Goal: Task Accomplishment & Management: Manage account settings

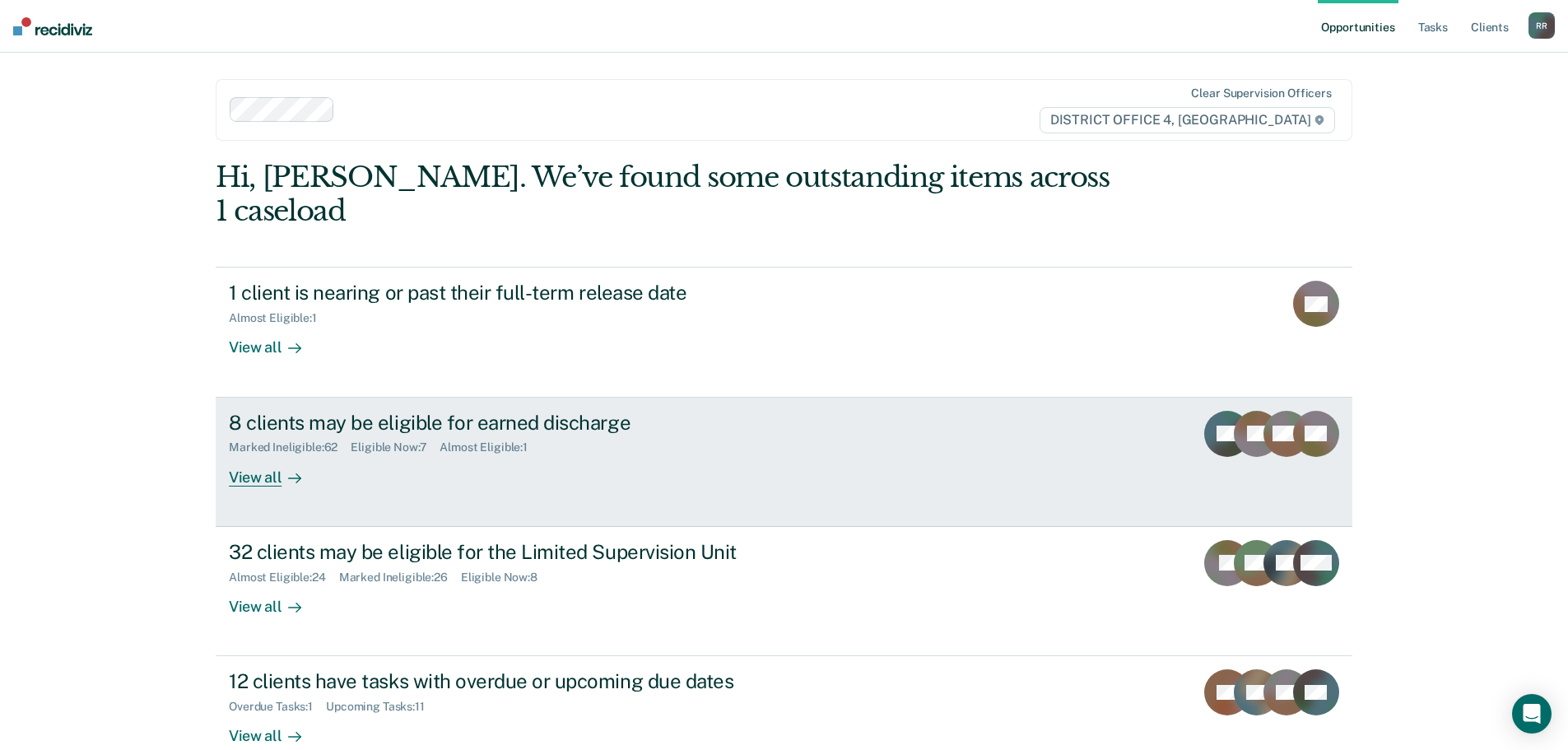
click at [264, 455] on div "View all" at bounding box center [274, 470] width 92 height 32
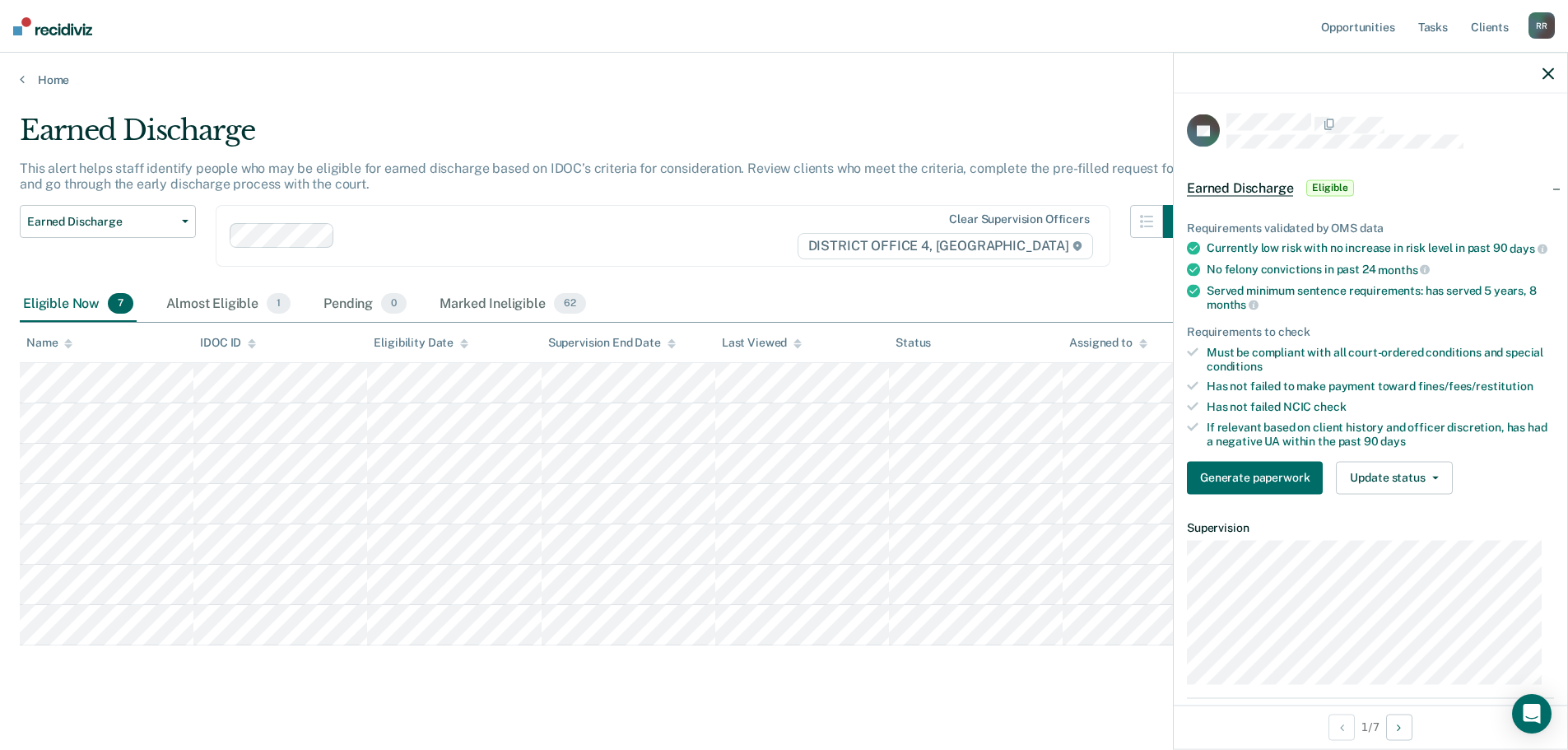
click at [1450, 488] on div "Generate paperwork Update status [PERSON_NAME] Mark Ineligible" at bounding box center [1370, 477] width 367 height 33
click at [1440, 488] on button "Update status" at bounding box center [1393, 477] width 116 height 33
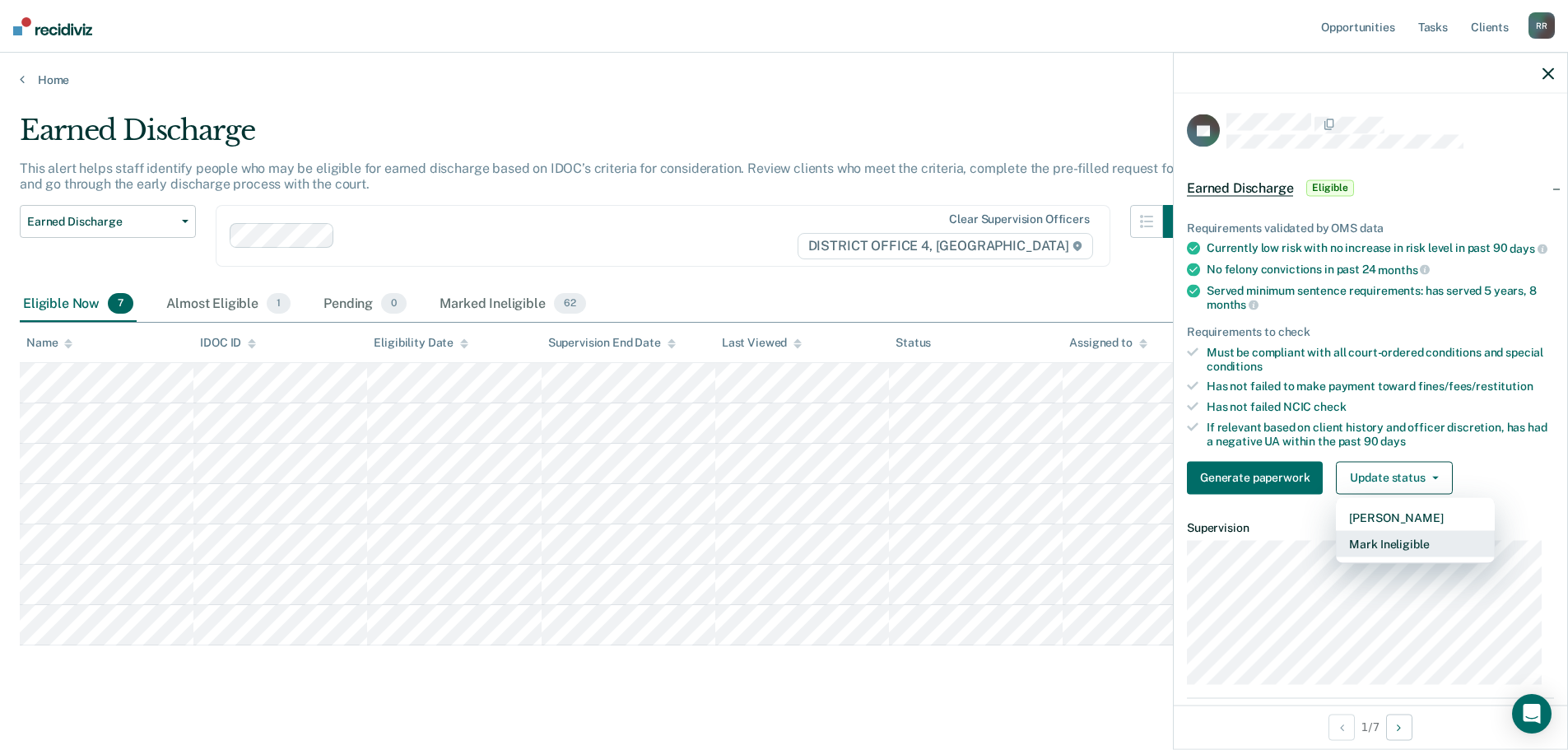
click at [1411, 556] on button "Mark Ineligible" at bounding box center [1415, 543] width 159 height 26
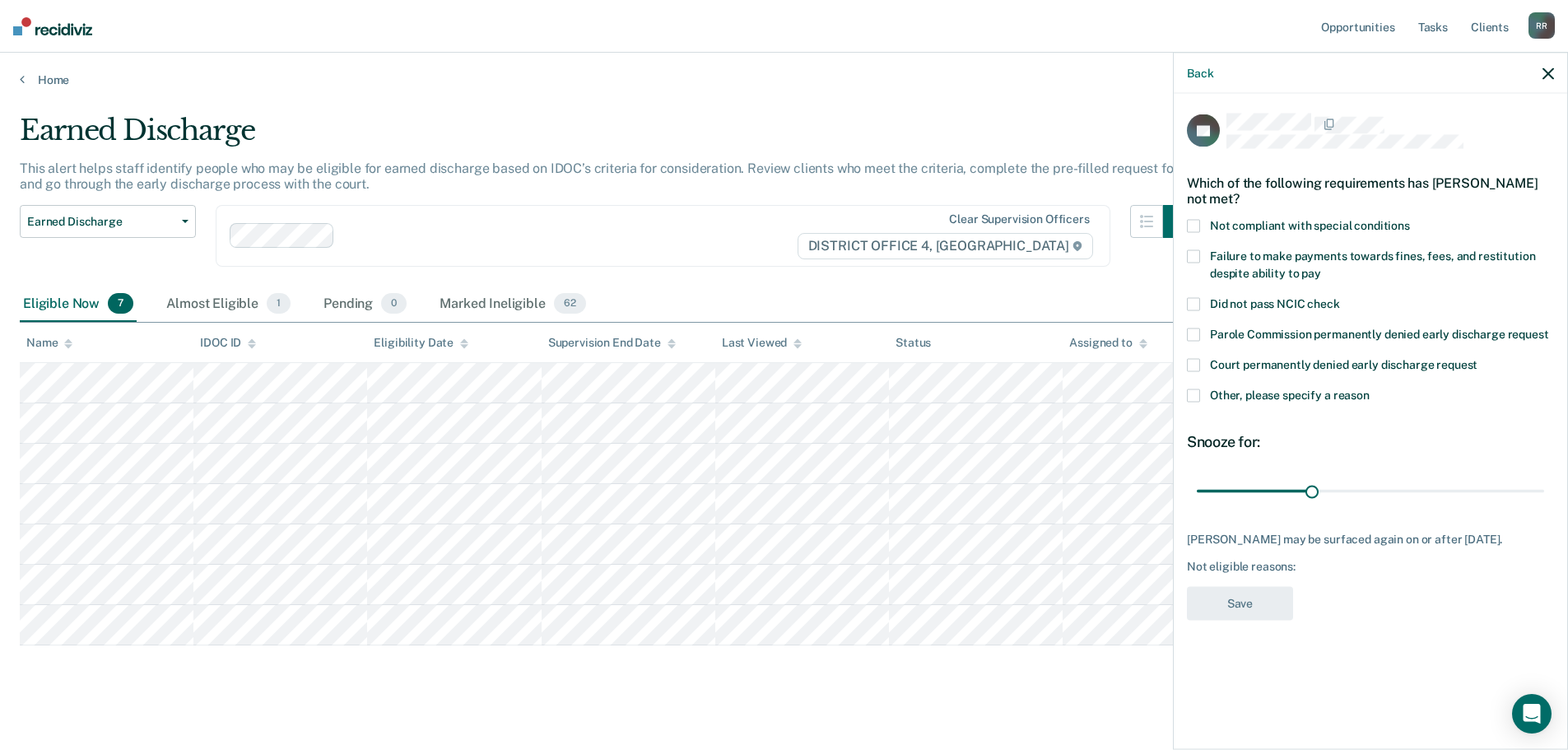
click at [1194, 258] on span at bounding box center [1193, 255] width 13 height 13
click at [1321, 267] on input "Failure to make payments towards fines, fees, and restitution despite ability t…" at bounding box center [1321, 267] width 0 height 0
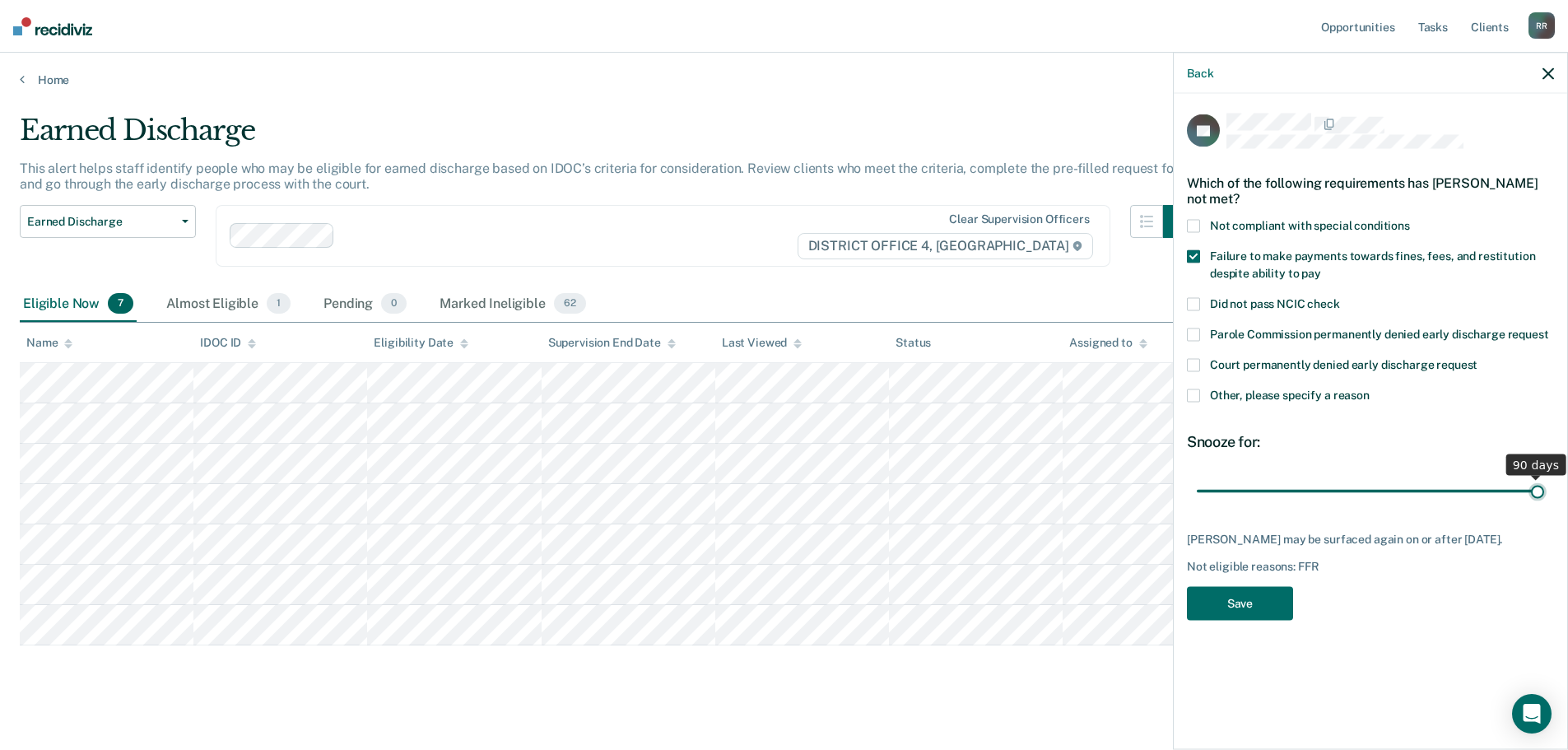
drag, startPoint x: 1308, startPoint y: 488, endPoint x: 1579, endPoint y: 502, distance: 271.4
type input "90"
click at [1544, 502] on input "range" at bounding box center [1370, 490] width 347 height 29
click at [1264, 599] on button "Save" at bounding box center [1239, 602] width 106 height 34
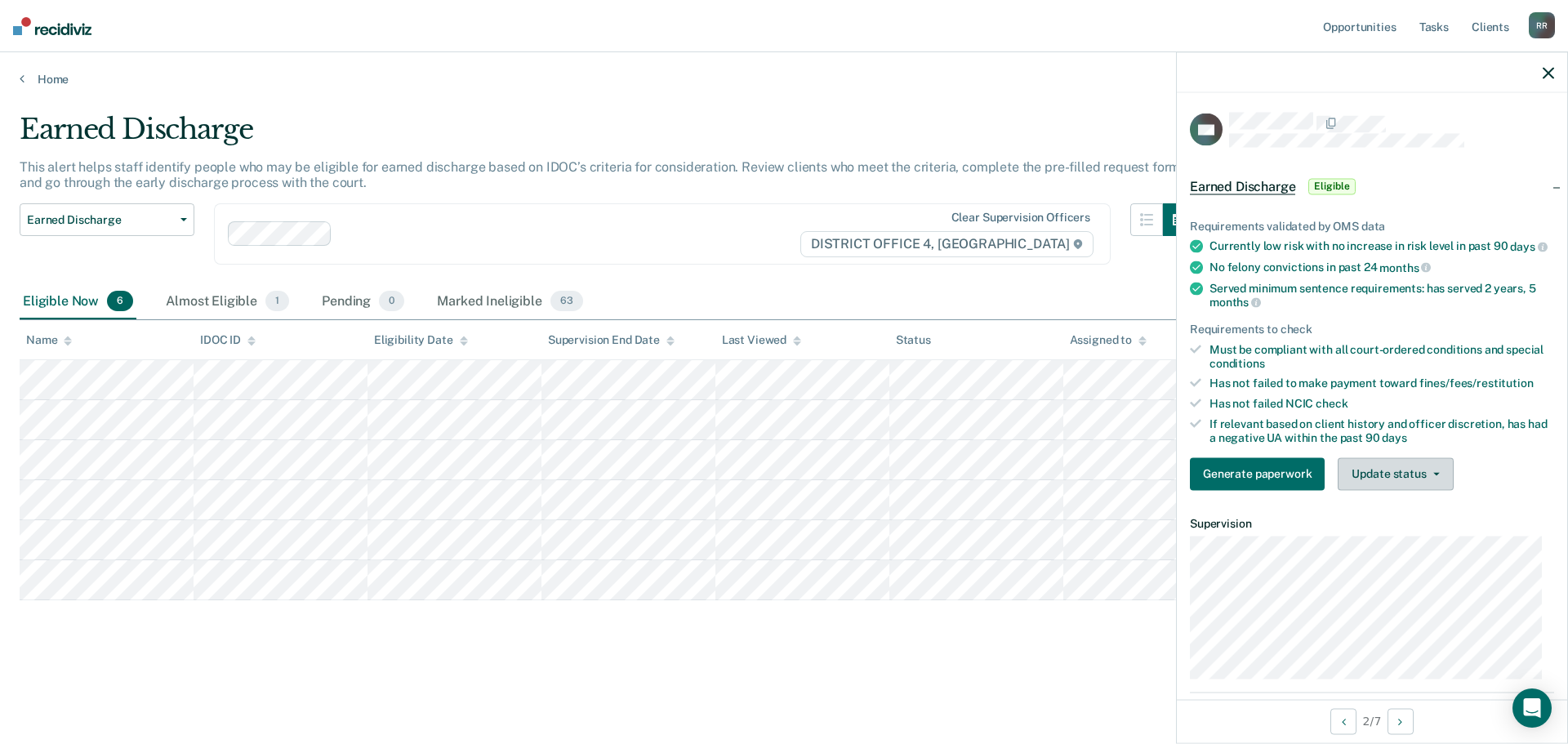
click at [1428, 475] on span "button" at bounding box center [1433, 473] width 13 height 3
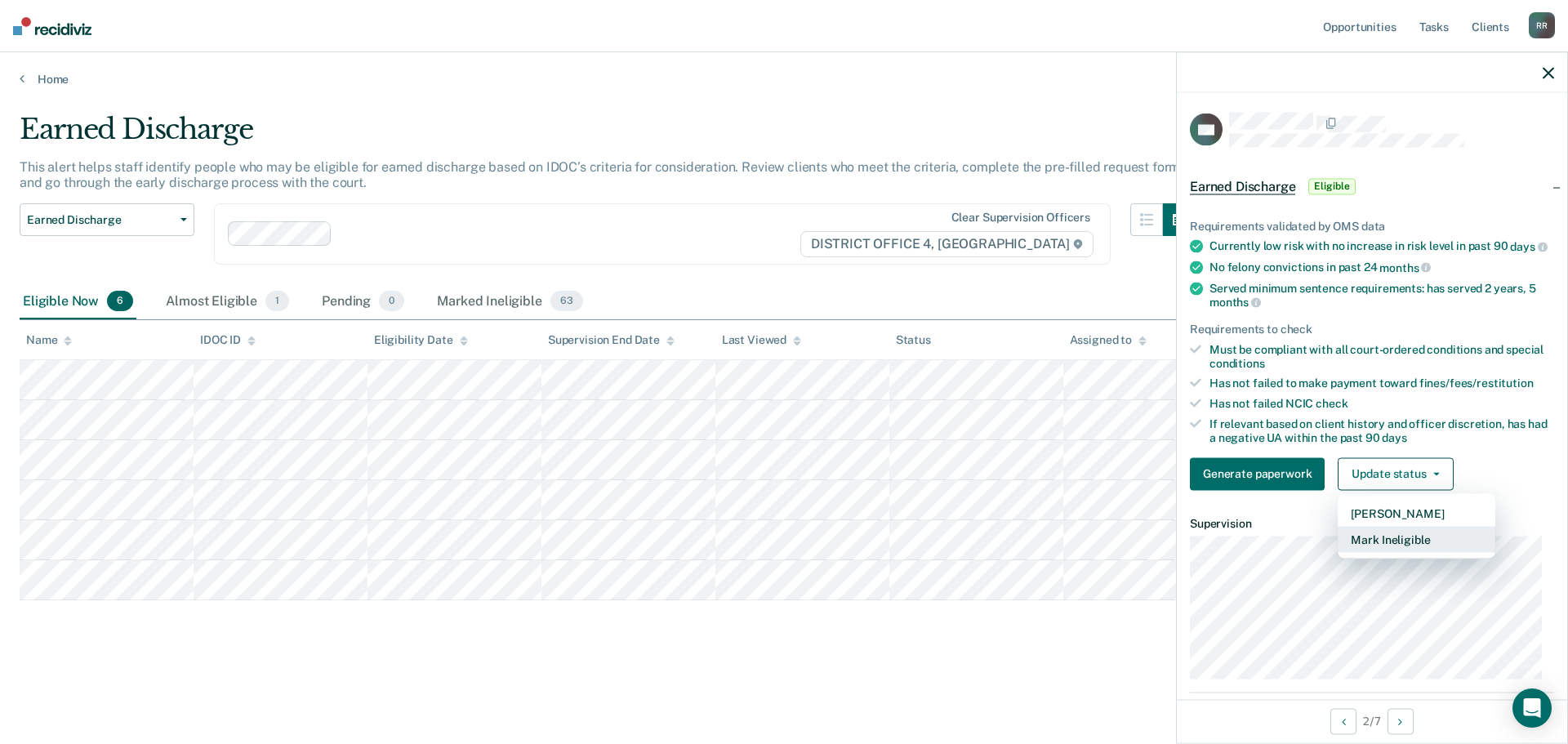
click at [1395, 551] on button "Mark Ineligible" at bounding box center [1416, 538] width 158 height 26
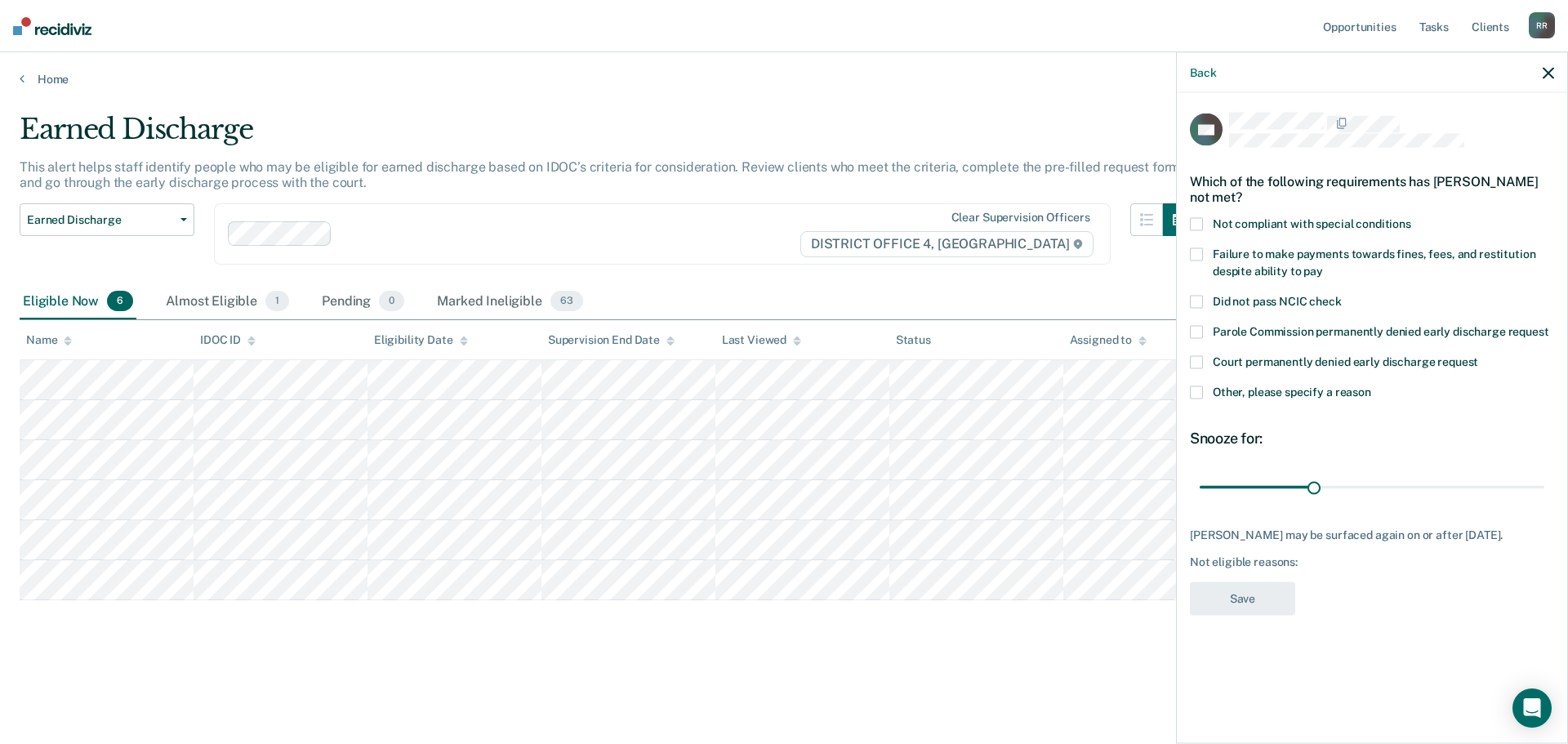
click at [1197, 395] on span at bounding box center [1196, 391] width 13 height 13
click at [1371, 385] on input "Other, please specify a reason" at bounding box center [1371, 385] width 0 height 0
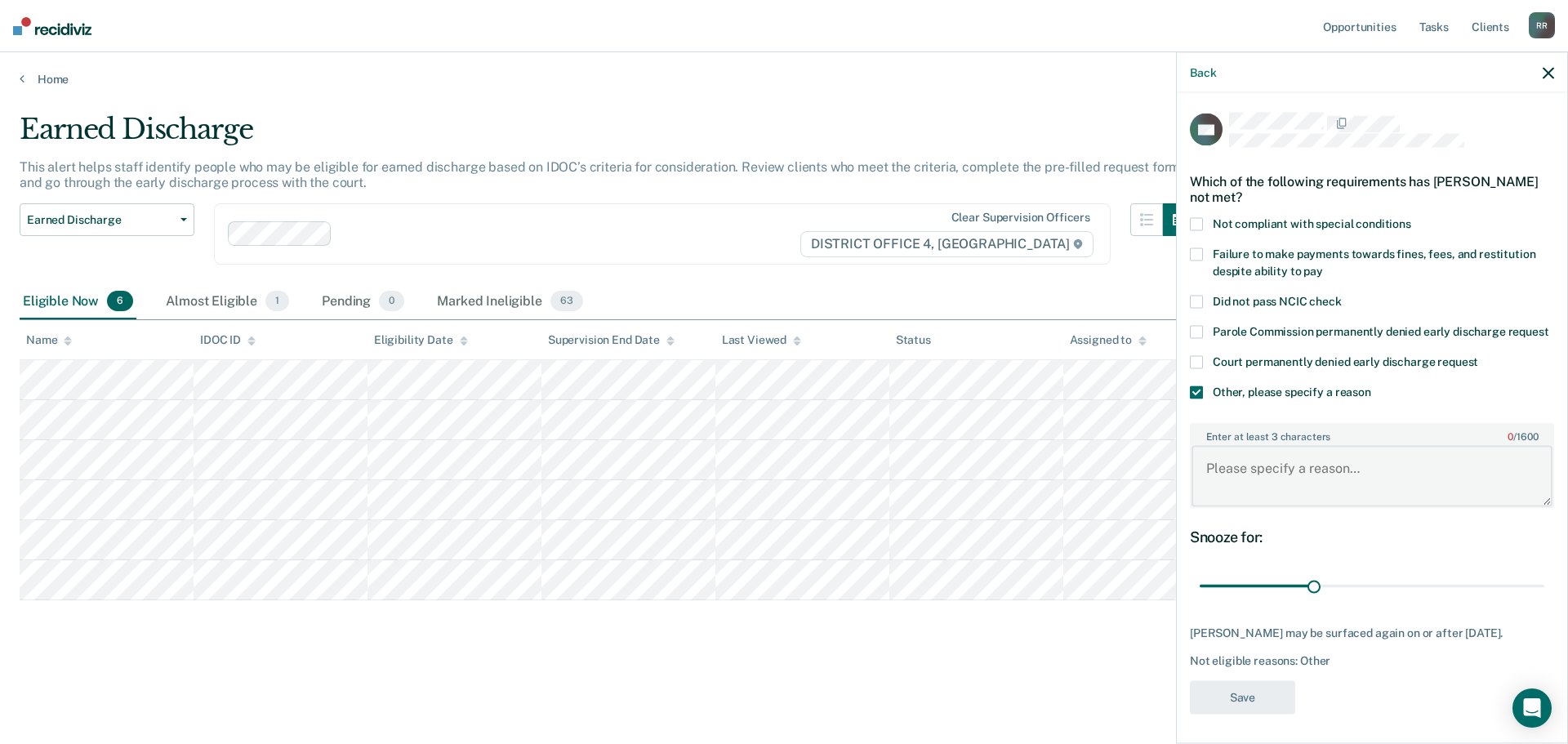
click at [1276, 486] on textarea "Enter at least 3 characters 0 / 1600" at bounding box center [1372, 476] width 361 height 61
type textarea "community service"
drag, startPoint x: 1310, startPoint y: 604, endPoint x: 1567, endPoint y: 587, distance: 257.6
type input "90"
click at [1544, 587] on input "range" at bounding box center [1371, 585] width 344 height 29
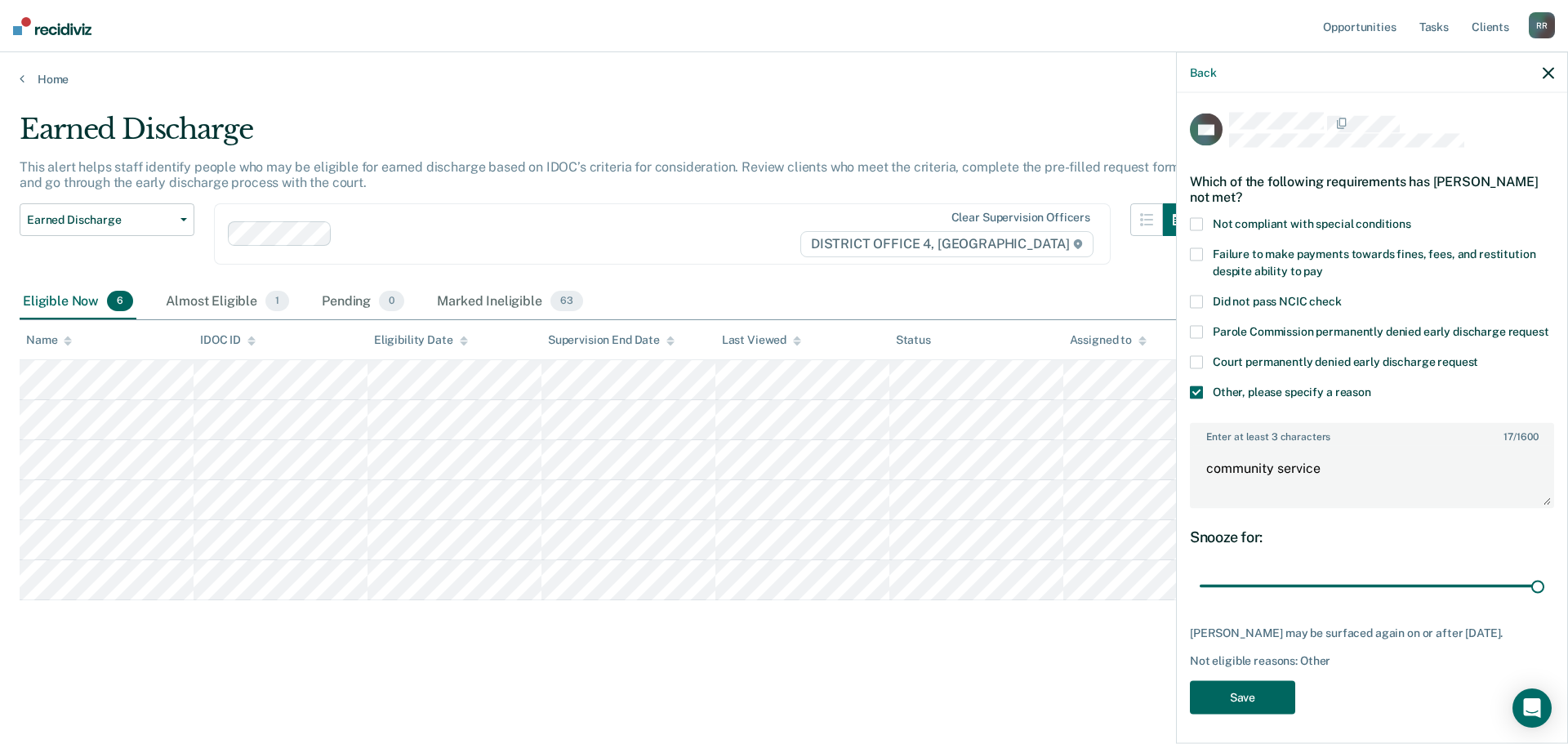
click at [1249, 714] on button "Save" at bounding box center [1242, 696] width 105 height 34
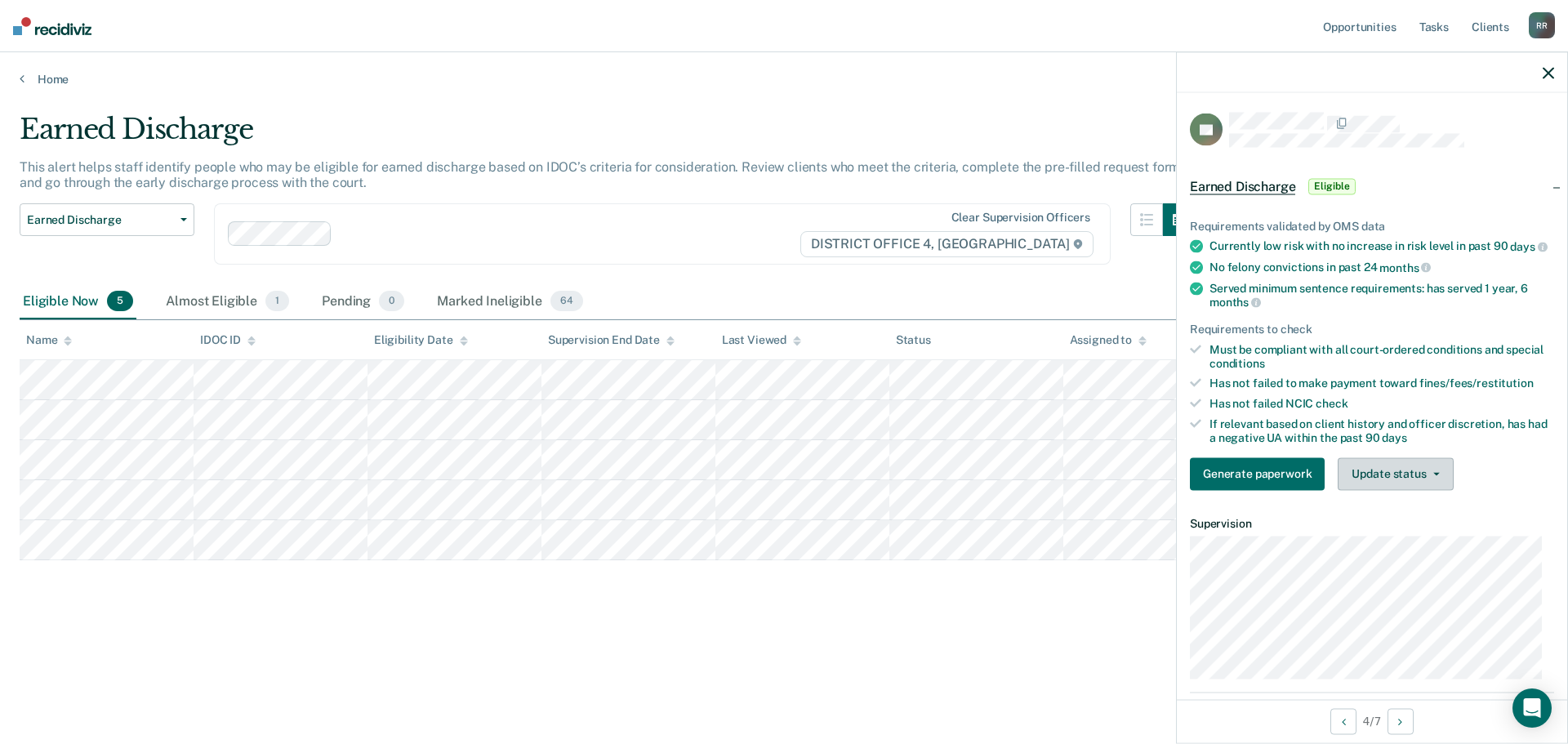
click at [1429, 475] on span "button" at bounding box center [1433, 473] width 13 height 3
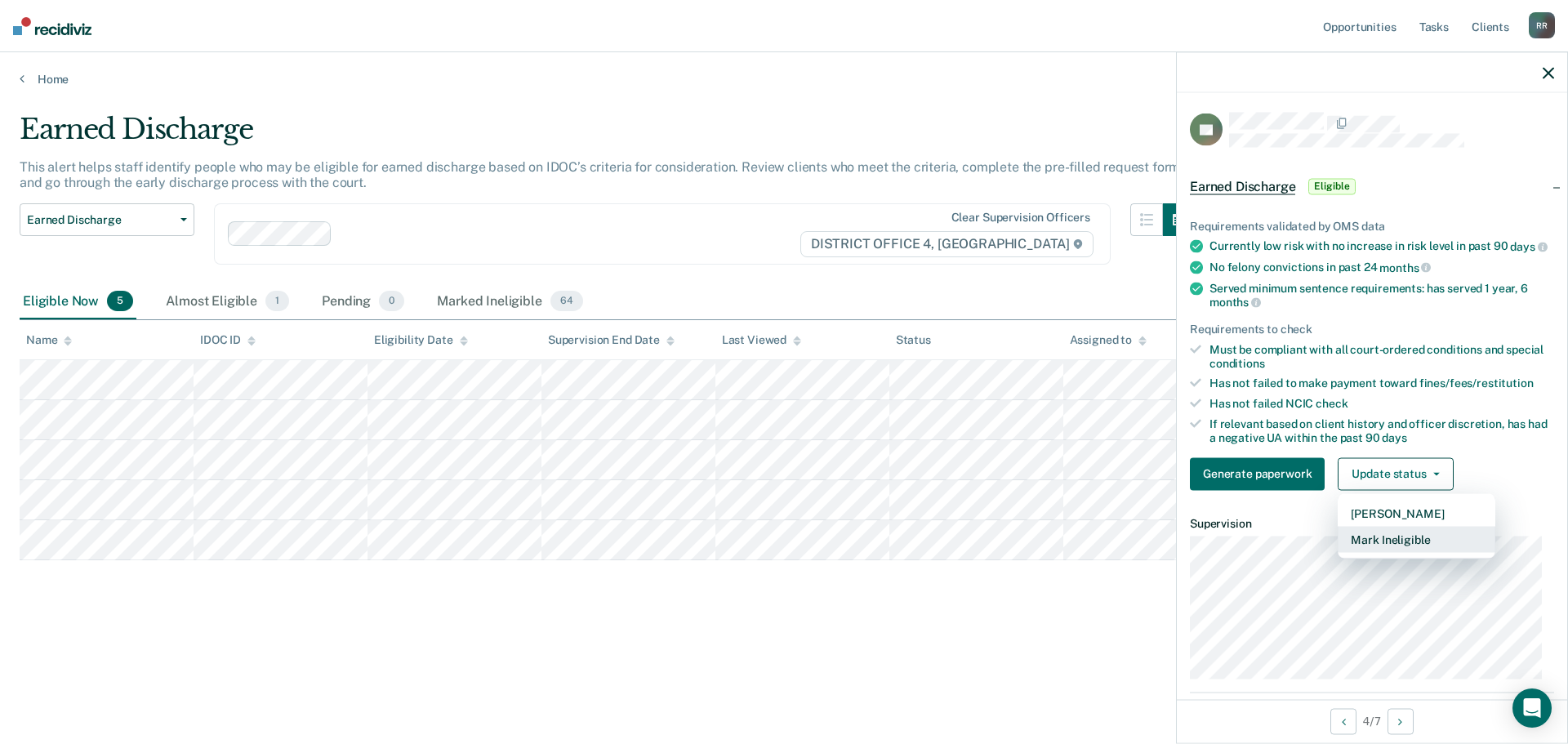
click at [1391, 551] on button "Mark Ineligible" at bounding box center [1416, 538] width 158 height 26
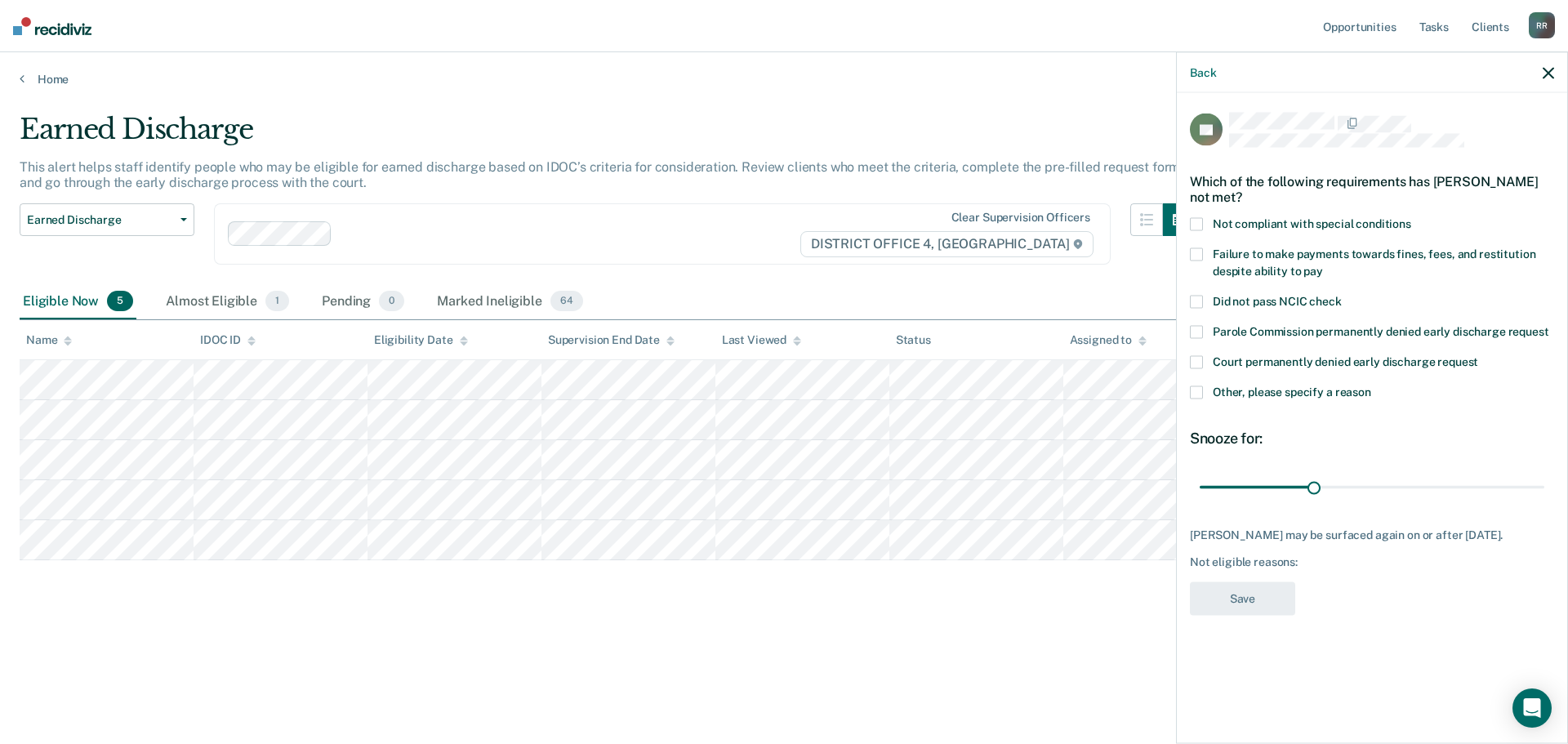
click at [1201, 221] on span at bounding box center [1196, 223] width 13 height 13
click at [1411, 217] on input "Not compliant with special conditions" at bounding box center [1411, 217] width 0 height 0
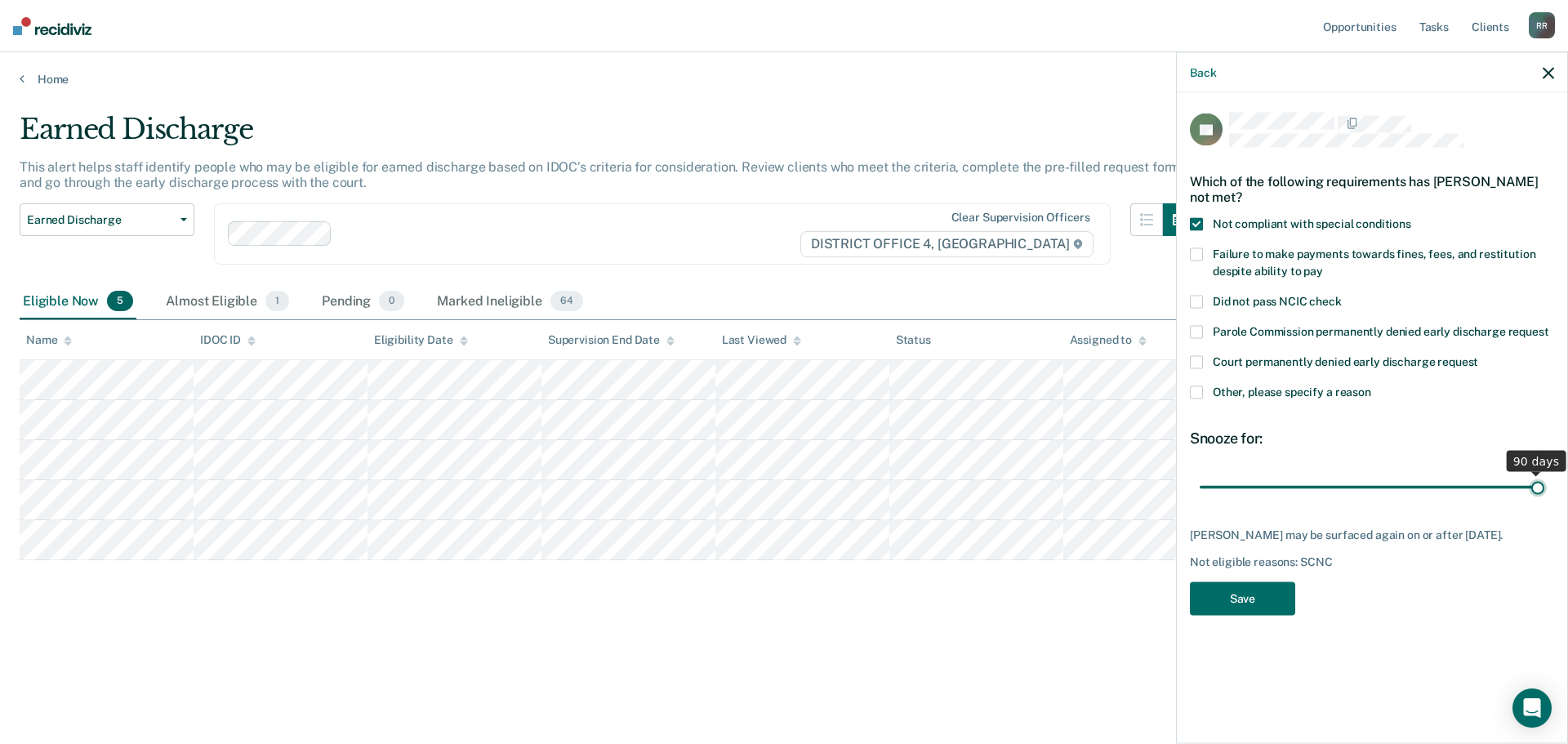
drag, startPoint x: 1325, startPoint y: 484, endPoint x: 1567, endPoint y: 486, distance: 242.0
type input "90"
click at [1544, 486] on input "range" at bounding box center [1371, 486] width 344 height 29
click at [1250, 598] on button "Save" at bounding box center [1242, 597] width 105 height 34
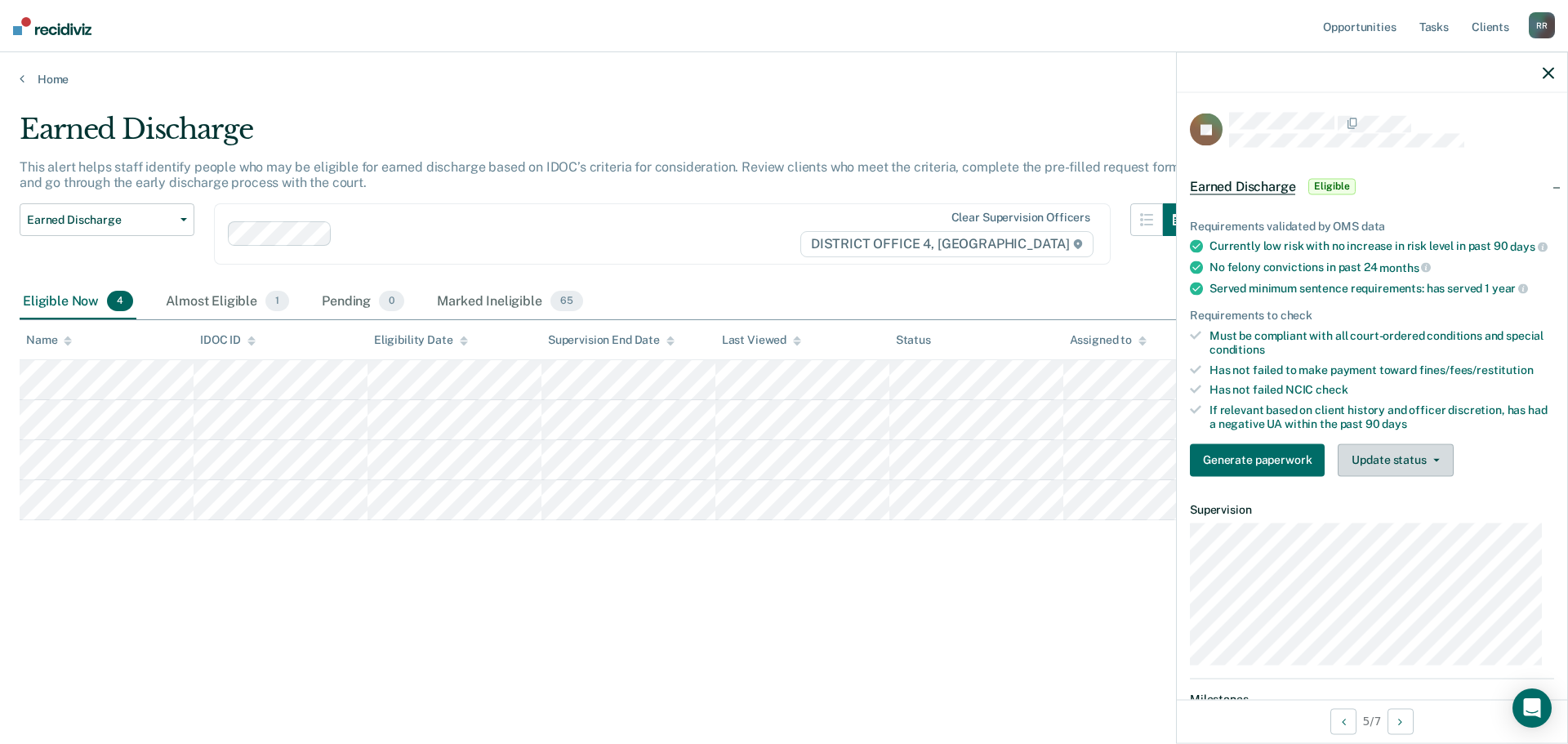
click at [1435, 468] on button "Update status" at bounding box center [1395, 460] width 115 height 33
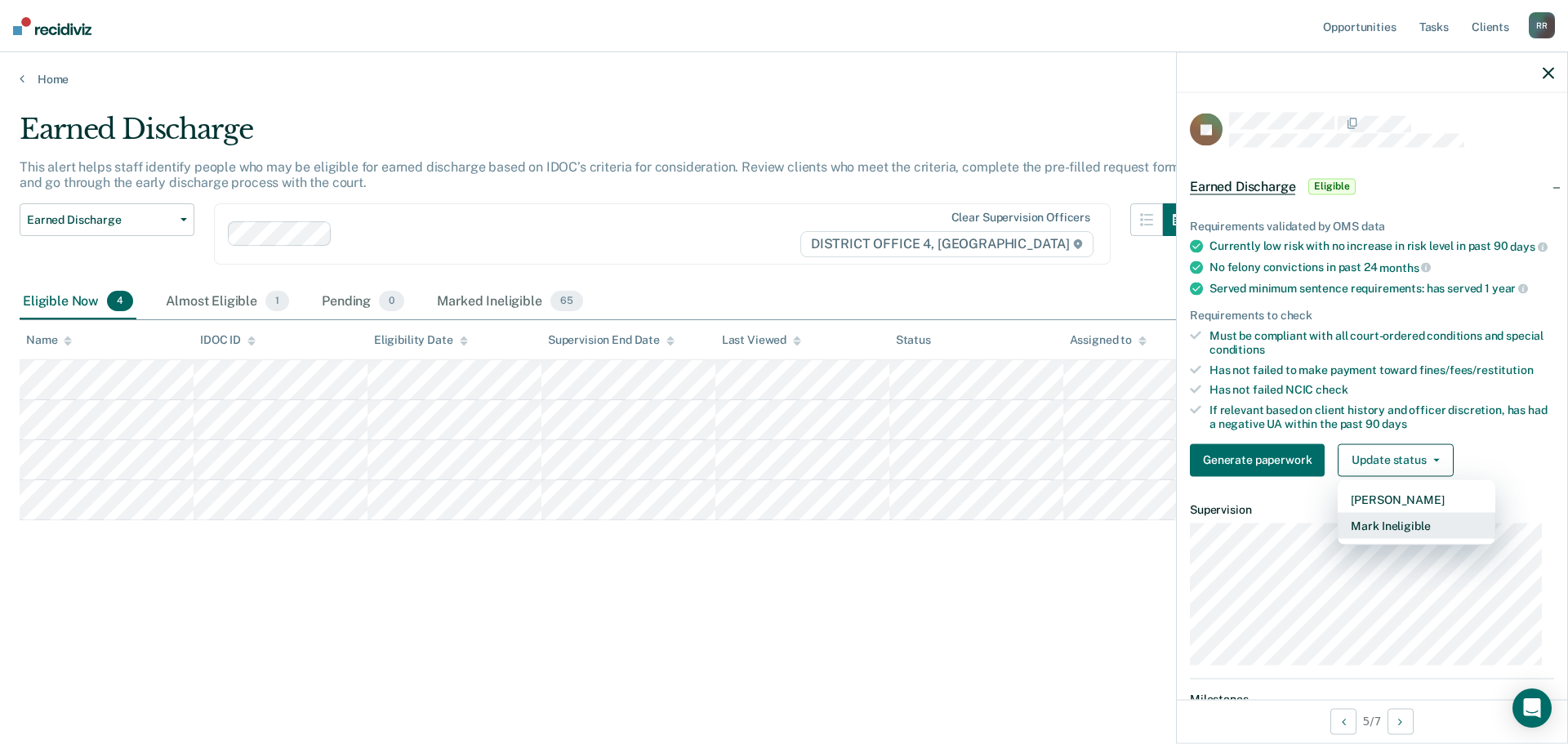
click at [1389, 538] on button "Mark Ineligible" at bounding box center [1416, 525] width 158 height 26
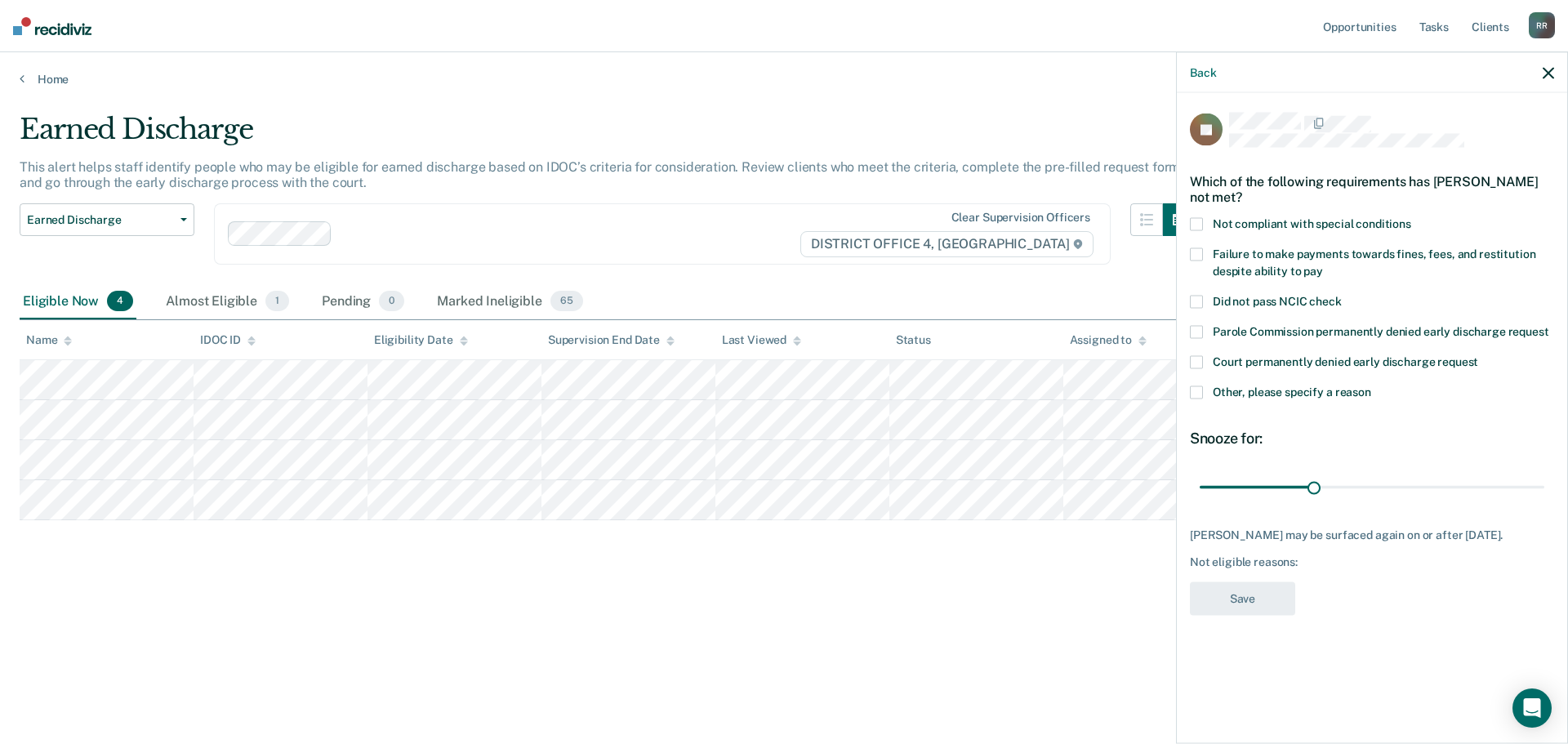
click at [1194, 397] on span at bounding box center [1196, 391] width 13 height 13
click at [1371, 385] on input "Other, please specify a reason" at bounding box center [1371, 385] width 0 height 0
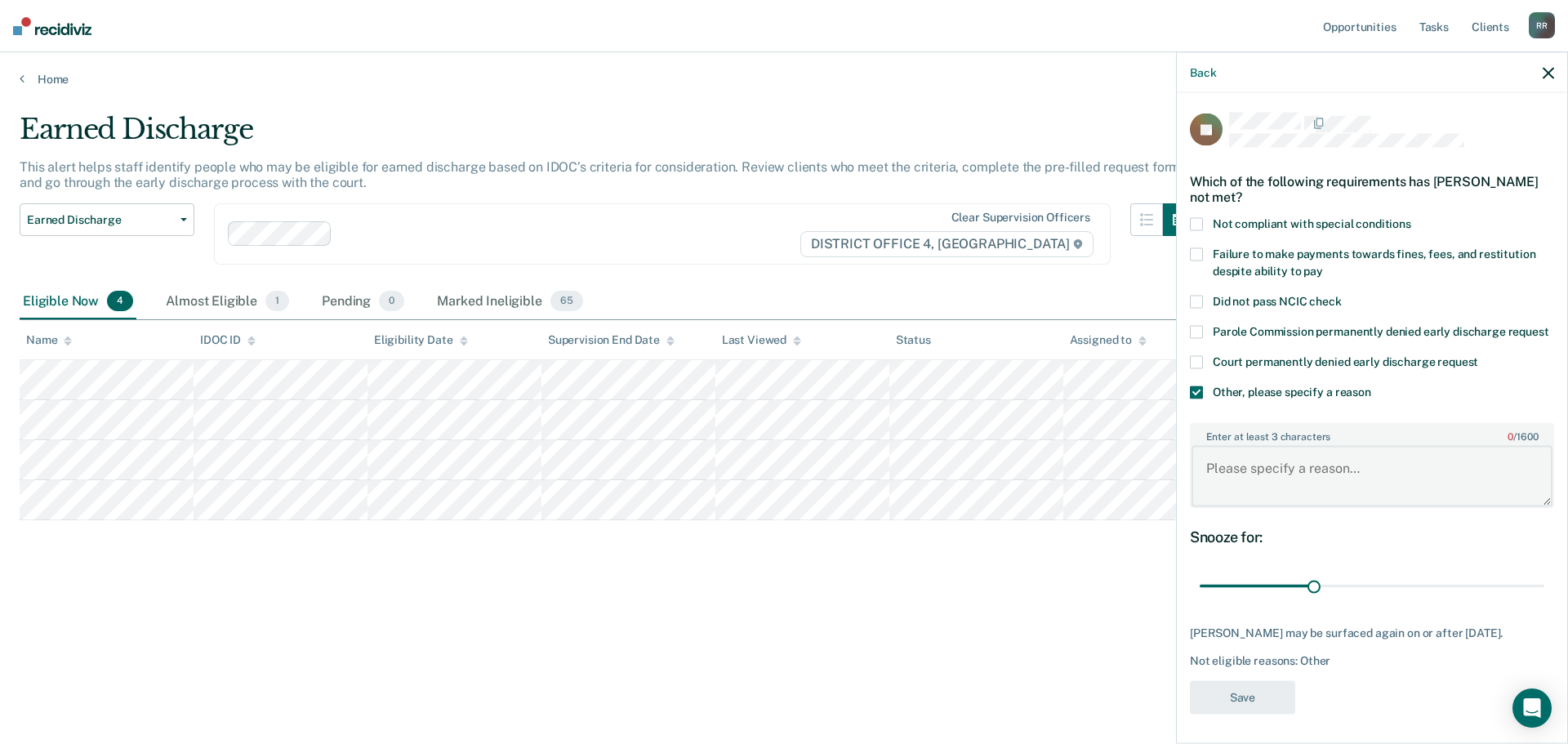
click at [1274, 482] on textarea "Enter at least 3 characters 0 / 1600" at bounding box center [1372, 476] width 361 height 61
type textarea "still has conditions to meet"
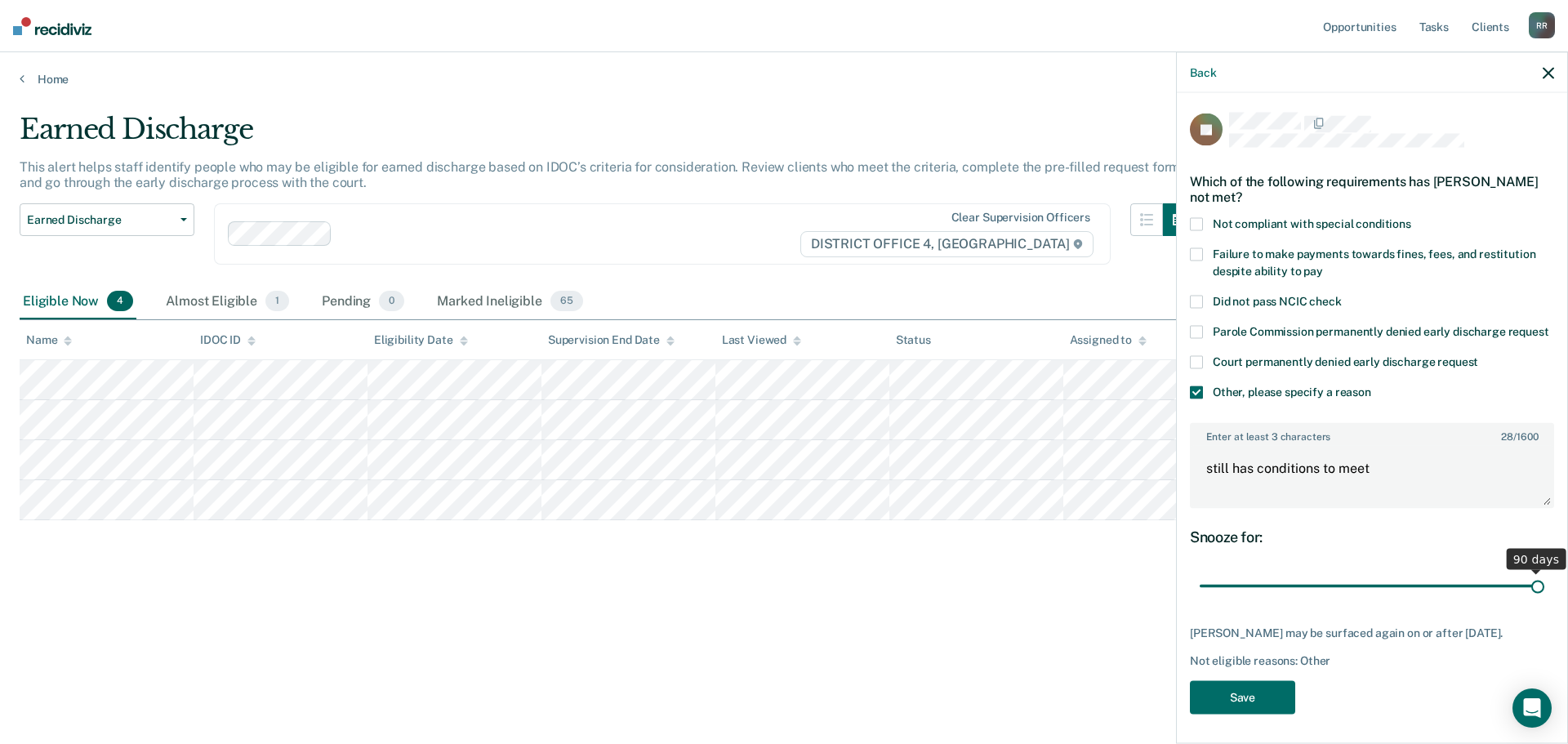
drag, startPoint x: 1309, startPoint y: 604, endPoint x: 1567, endPoint y: 604, distance: 258.0
type input "90"
click at [1544, 600] on input "range" at bounding box center [1371, 585] width 344 height 29
click at [1235, 710] on button "Save" at bounding box center [1242, 696] width 105 height 34
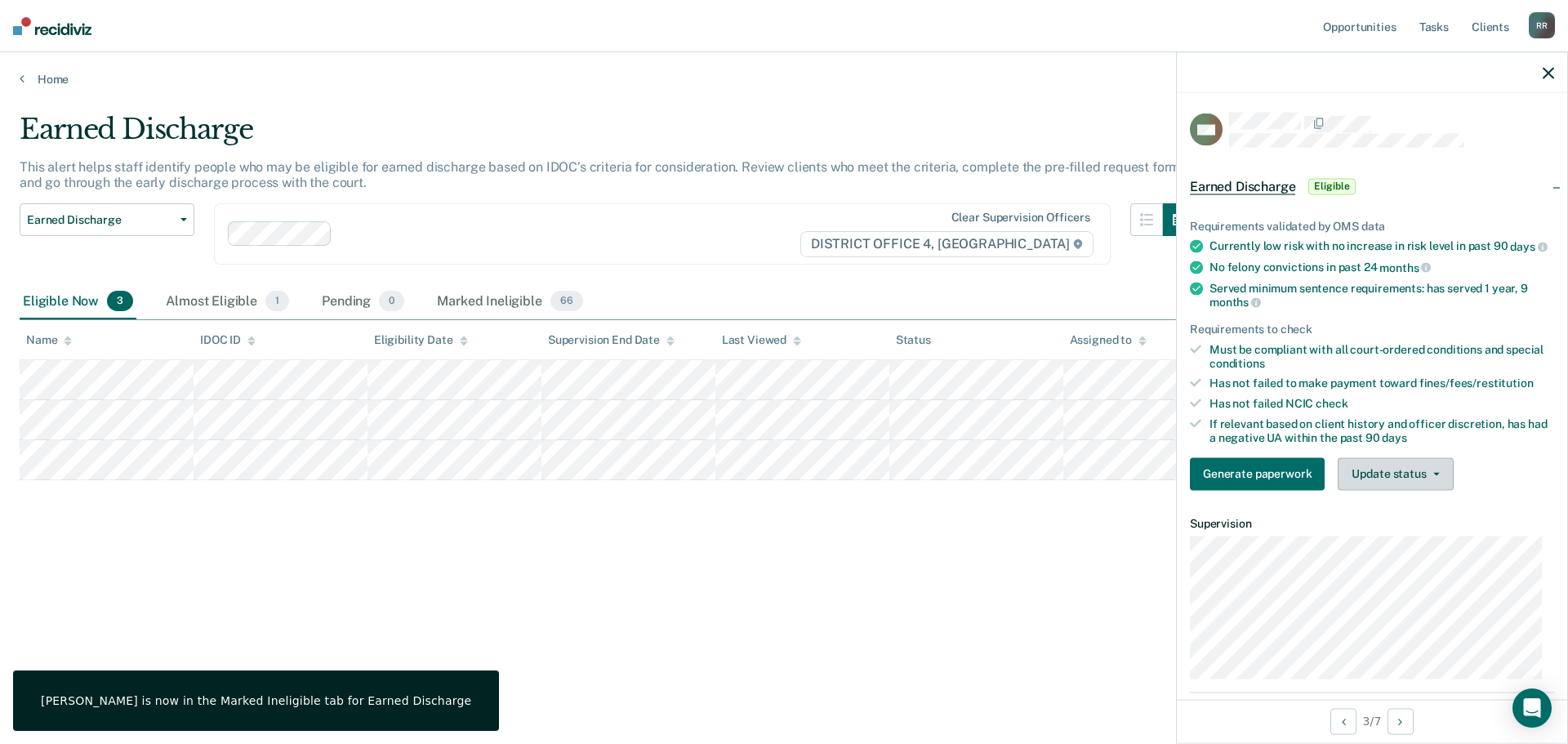
click at [1441, 483] on button "Update status" at bounding box center [1395, 473] width 115 height 33
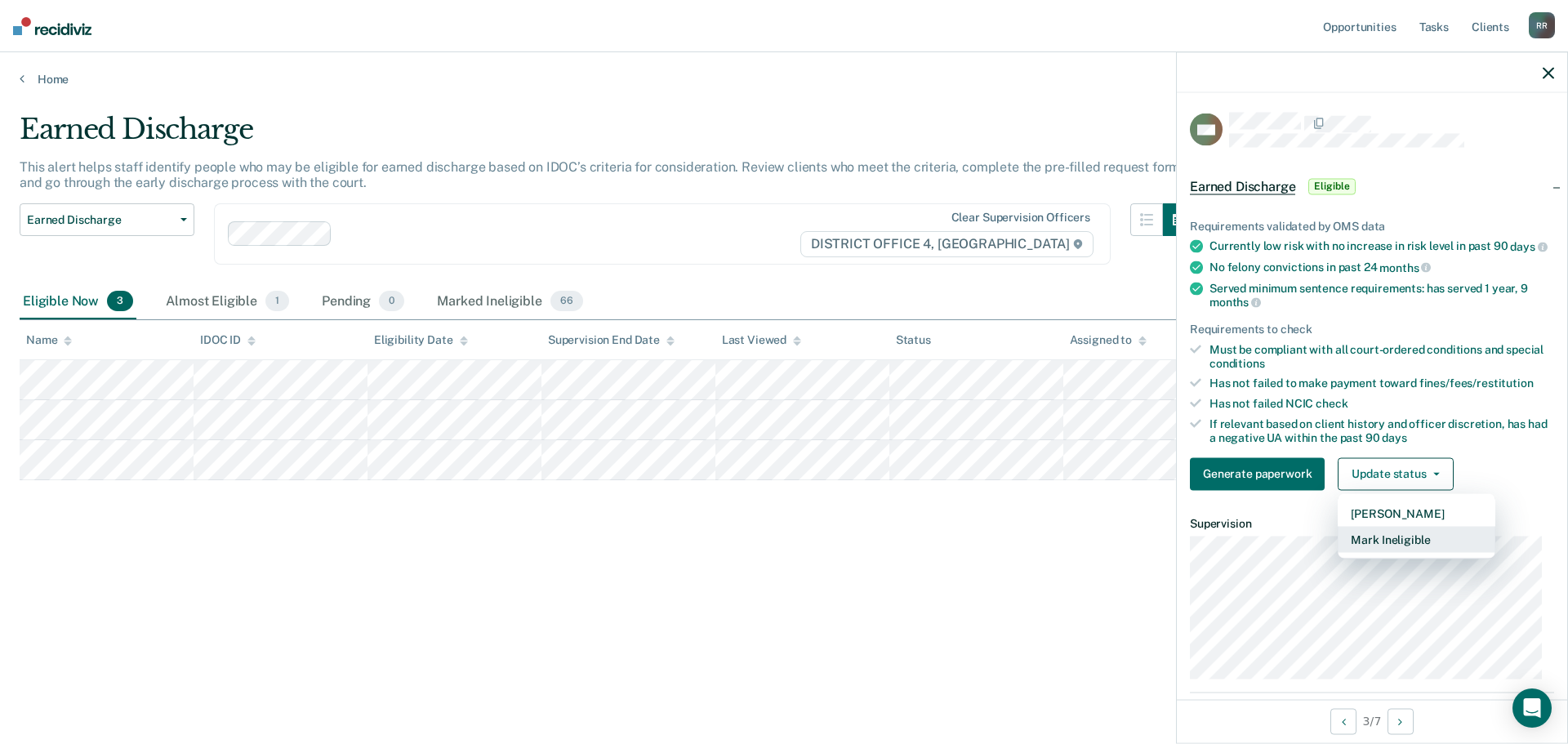
click at [1372, 551] on button "Mark Ineligible" at bounding box center [1416, 538] width 158 height 26
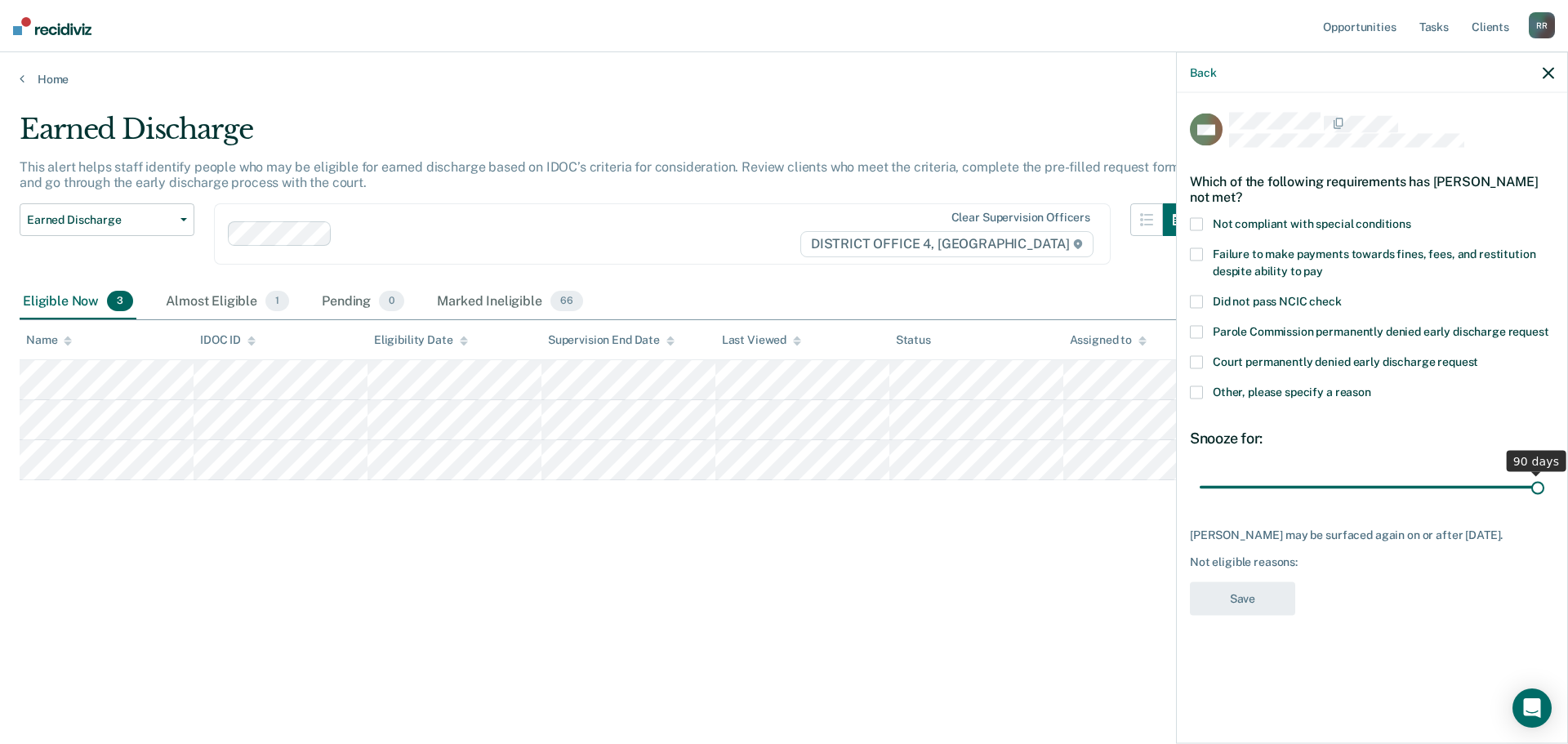
drag, startPoint x: 1314, startPoint y: 485, endPoint x: 1567, endPoint y: 499, distance: 253.4
type input "90"
click at [1544, 499] on input "range" at bounding box center [1371, 486] width 344 height 29
click at [1197, 395] on span at bounding box center [1196, 391] width 13 height 13
click at [1371, 385] on input "Other, please specify a reason" at bounding box center [1371, 385] width 0 height 0
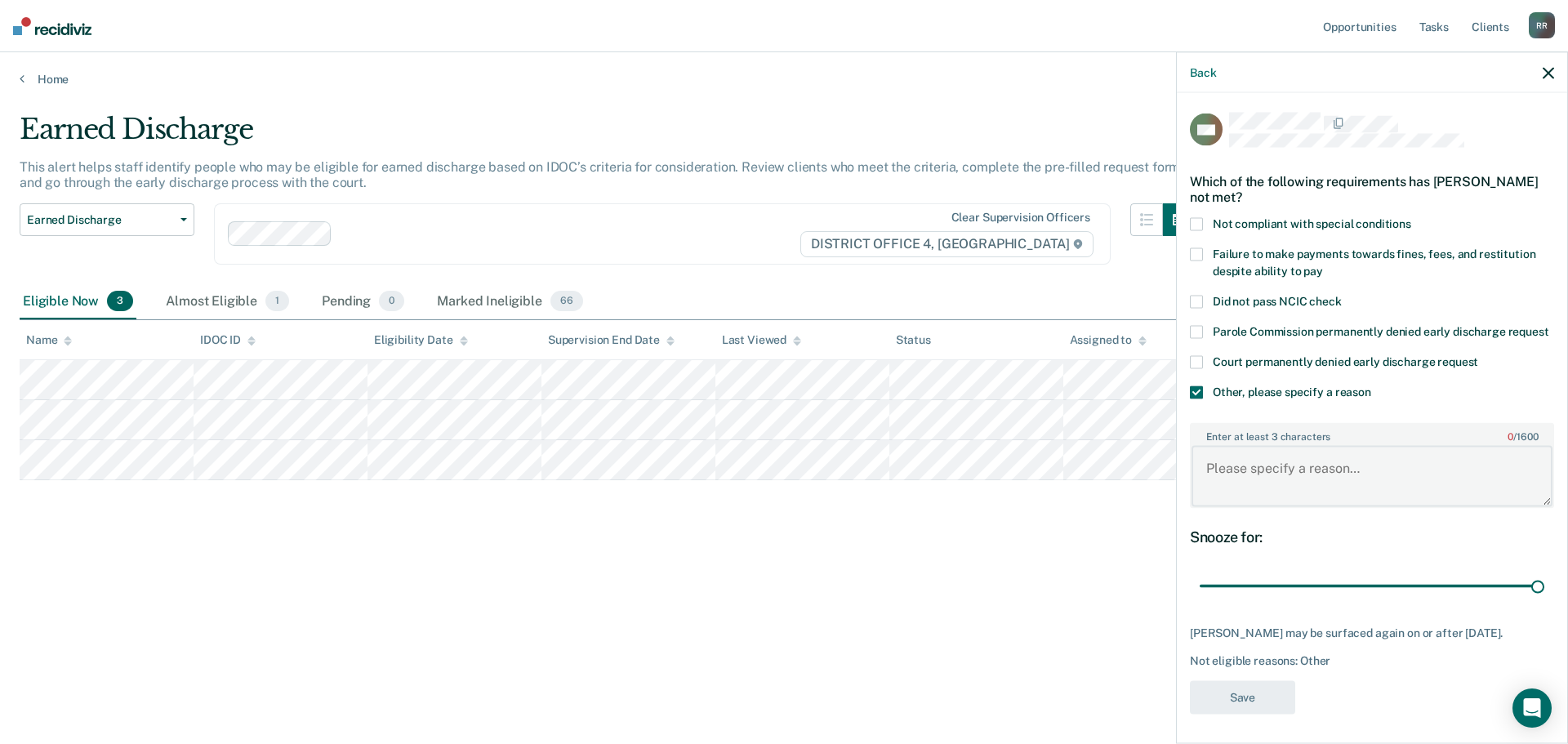
click at [1255, 483] on textarea "Enter at least 3 characters 0 / 1600" at bounding box center [1372, 476] width 361 height 61
type textarea "still has conditions to meet"
click at [1247, 714] on button "Save" at bounding box center [1242, 696] width 105 height 34
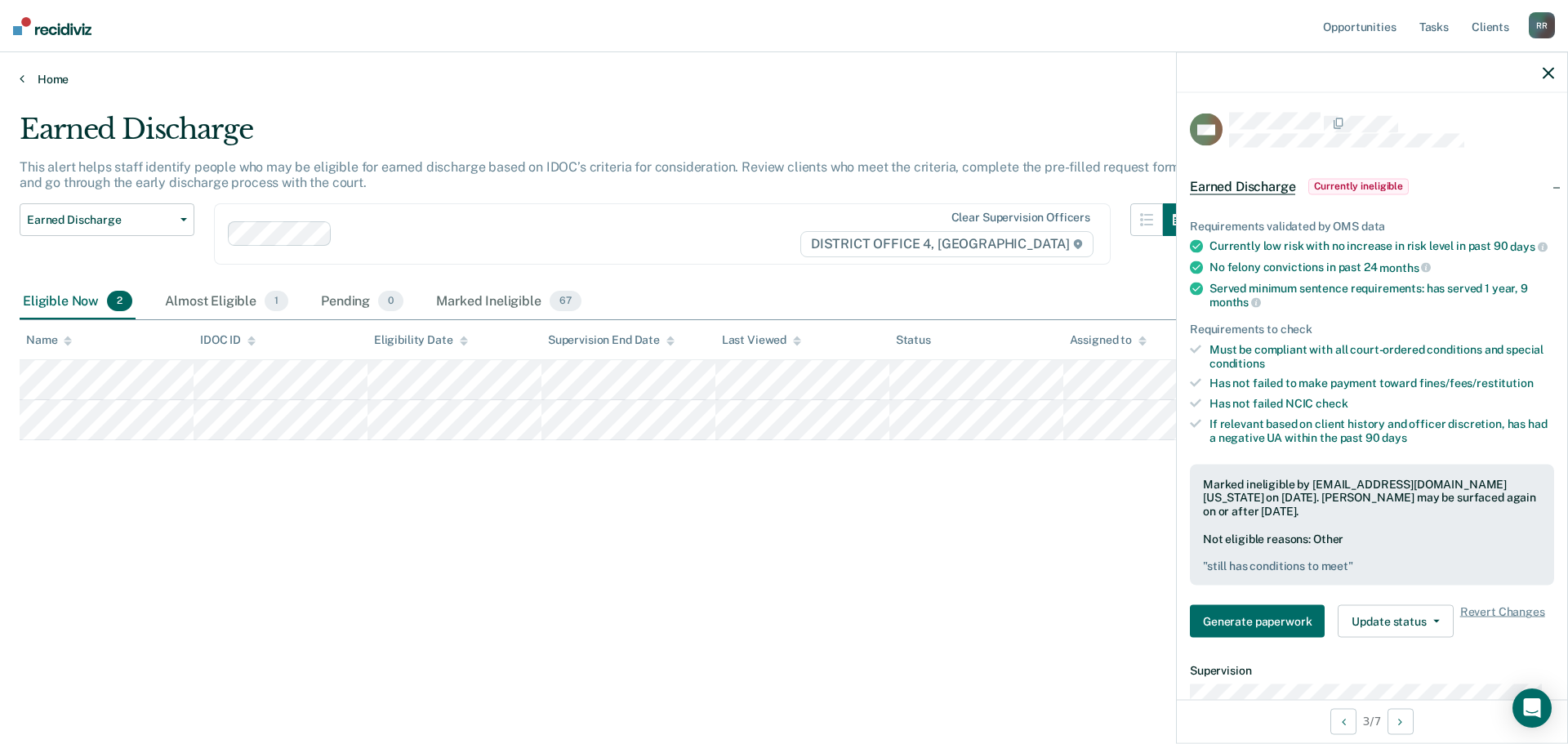
click at [23, 81] on icon at bounding box center [23, 78] width 5 height 13
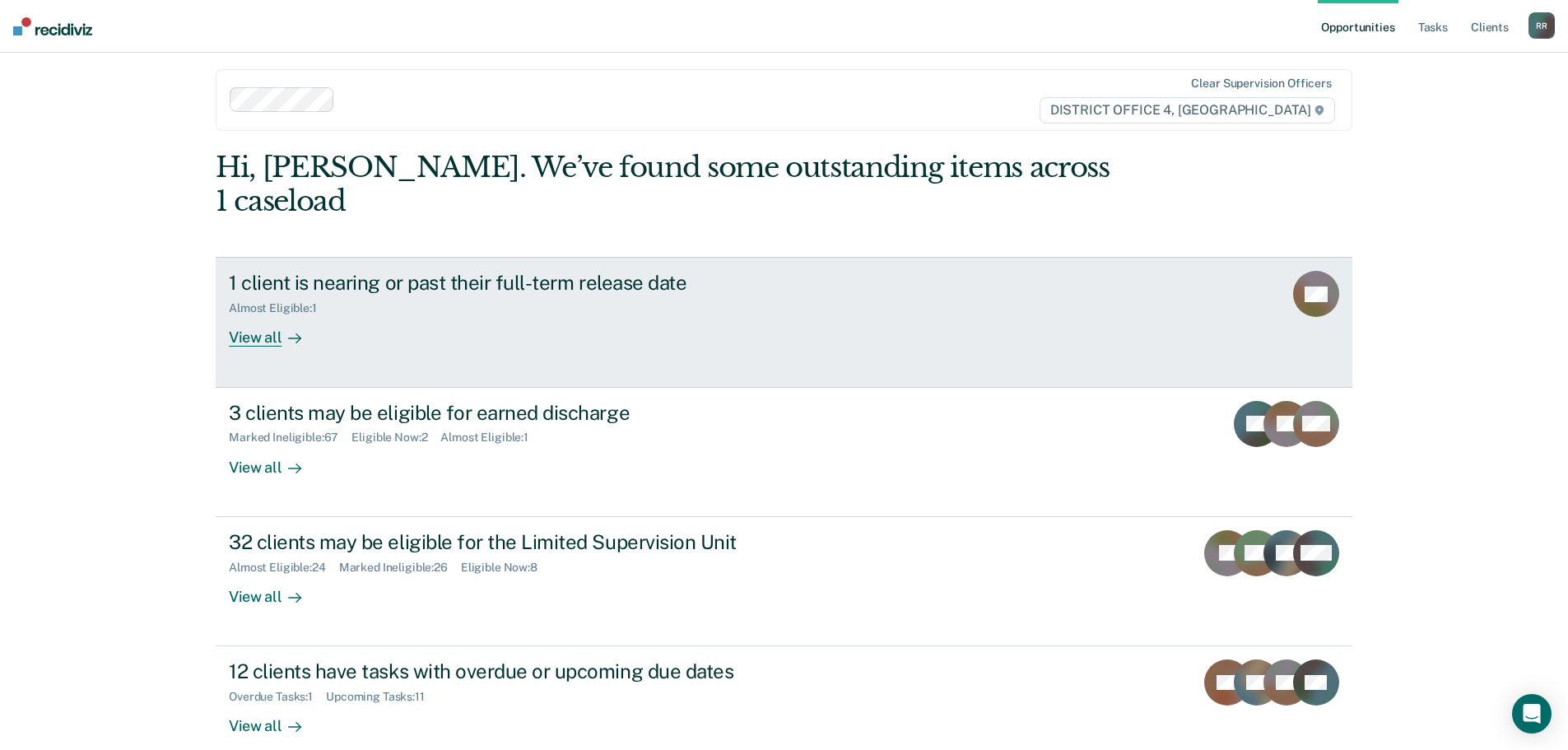
scroll to position [67, 0]
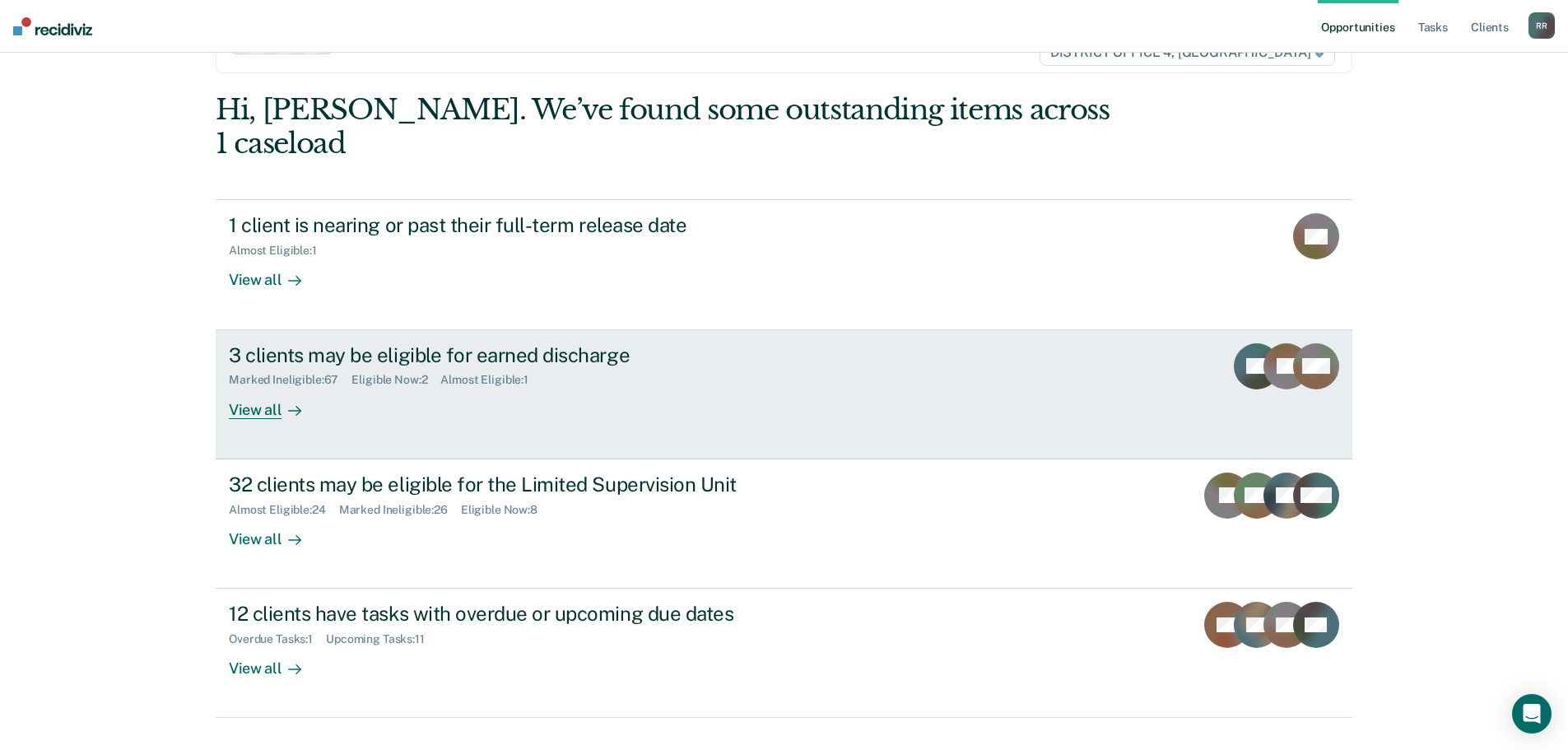
click at [253, 387] on div "View all" at bounding box center [274, 403] width 92 height 32
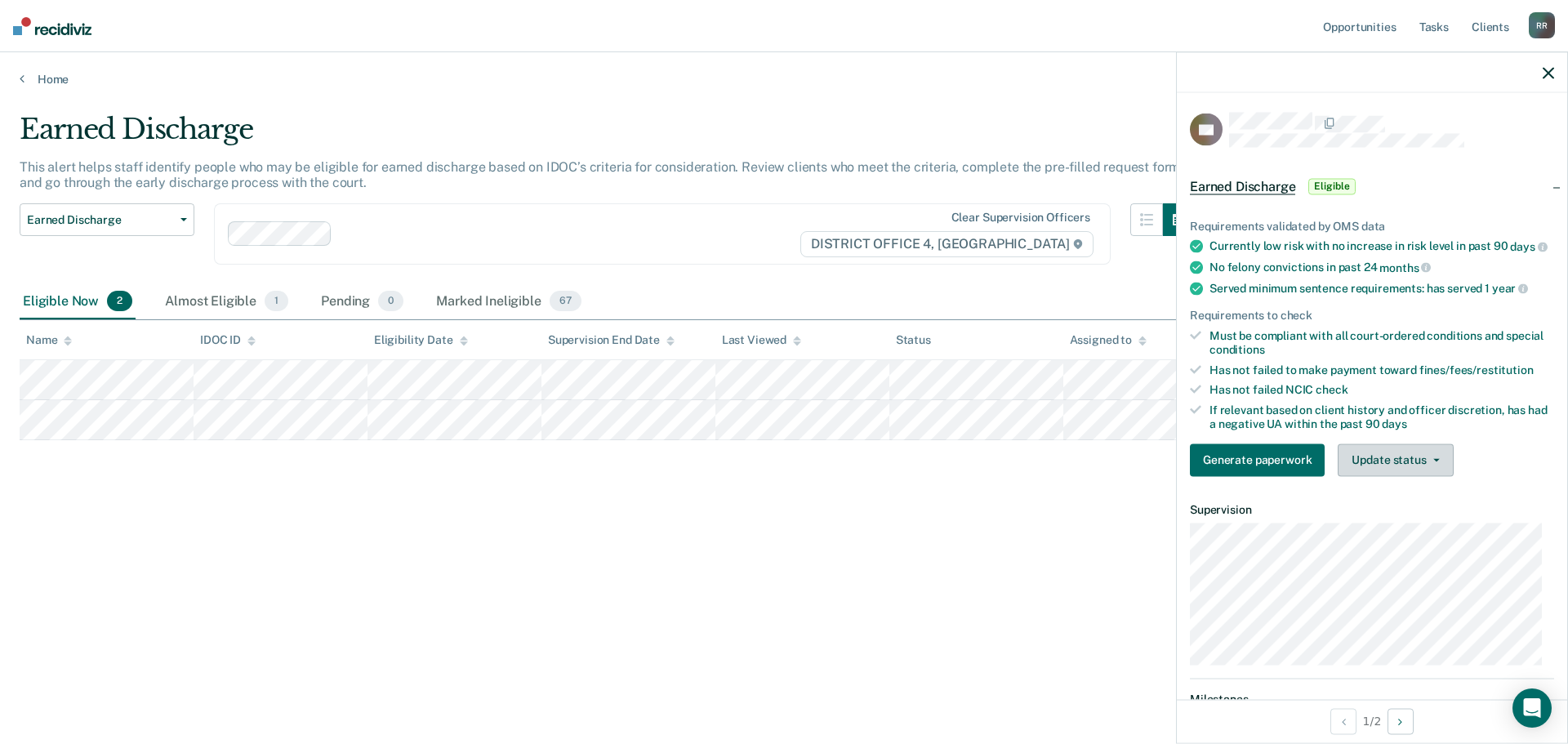
click at [1428, 468] on button "Update status" at bounding box center [1395, 460] width 115 height 33
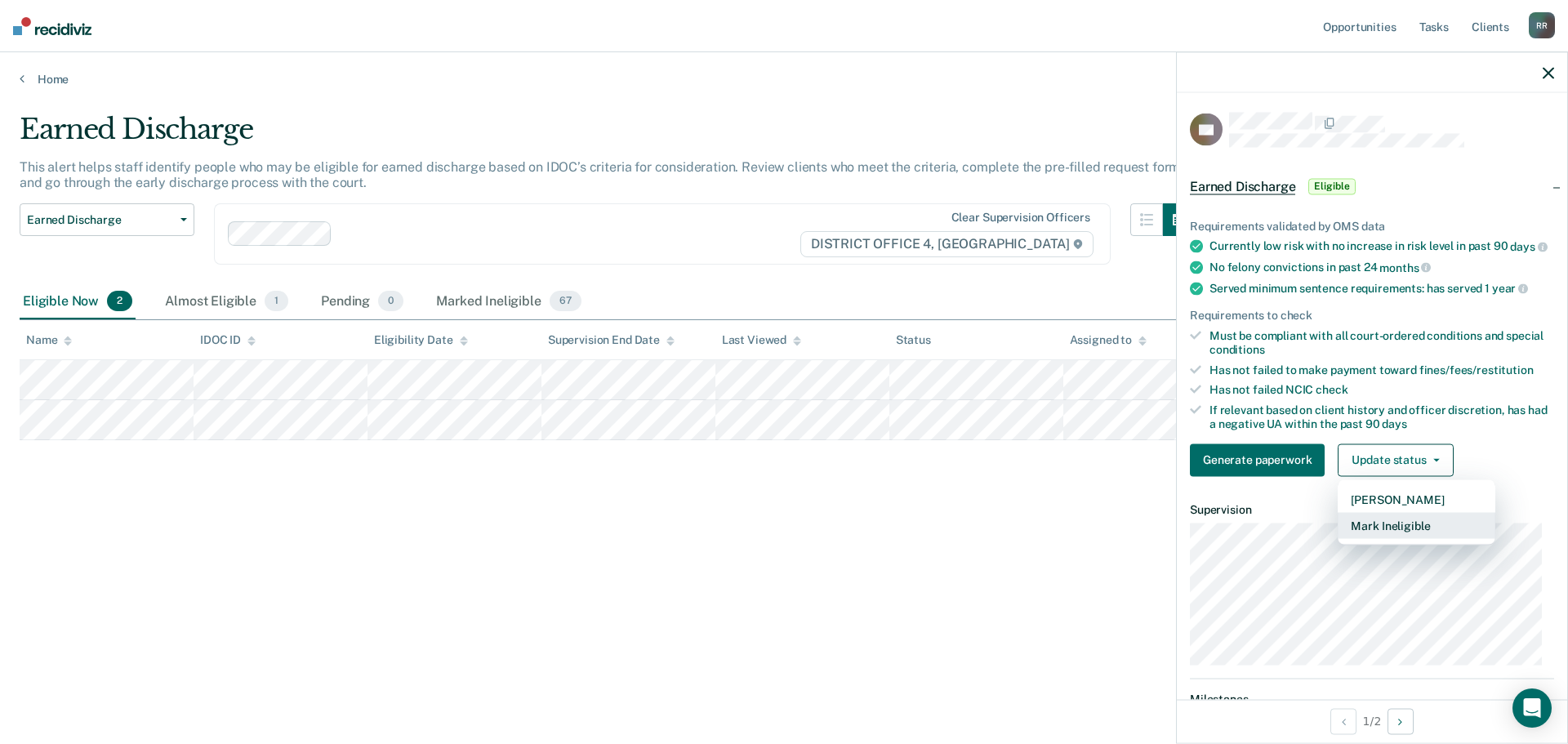
click at [1397, 538] on button "Mark Ineligible" at bounding box center [1416, 525] width 158 height 26
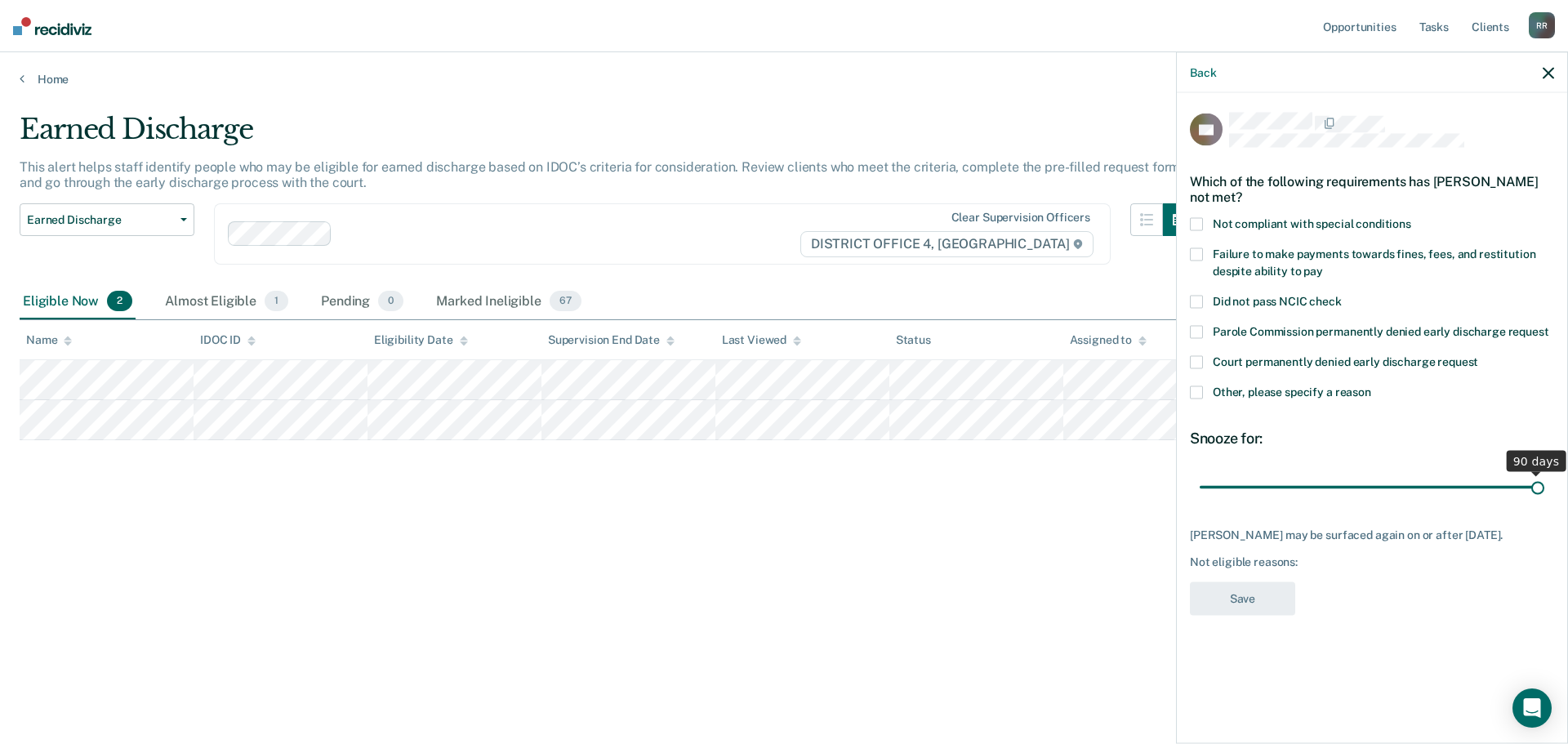
drag, startPoint x: 1328, startPoint y: 485, endPoint x: 1567, endPoint y: 485, distance: 239.0
type input "90"
click at [1544, 485] on input "range" at bounding box center [1371, 486] width 344 height 29
click at [1196, 394] on span at bounding box center [1196, 391] width 13 height 13
click at [1371, 385] on input "Other, please specify a reason" at bounding box center [1371, 385] width 0 height 0
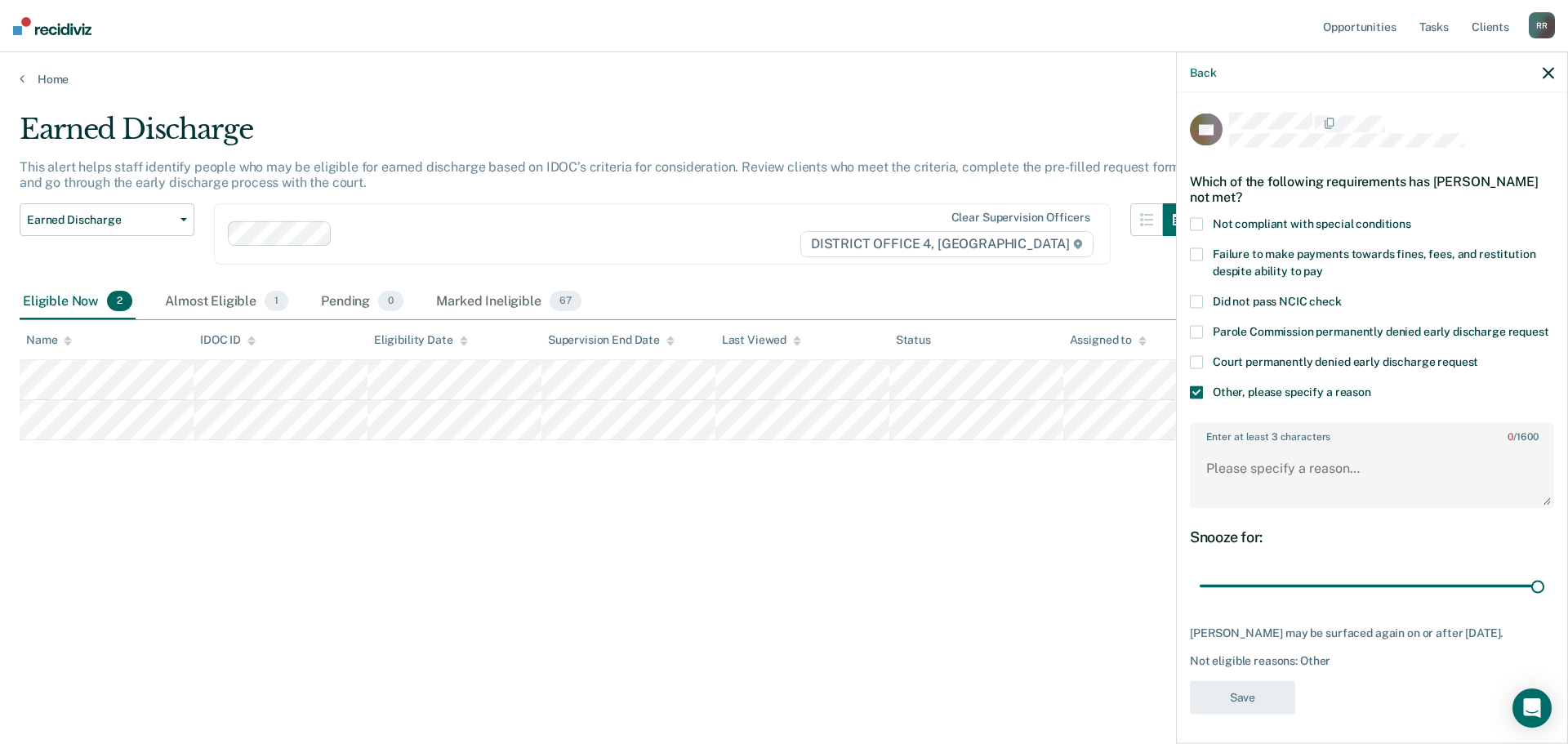
click at [1263, 565] on div "Snooze for: 90 days" at bounding box center [1372, 564] width 364 height 73
click at [1250, 490] on textarea "Enter at least 3 characters 0 / 1600" at bounding box center [1372, 476] width 361 height 61
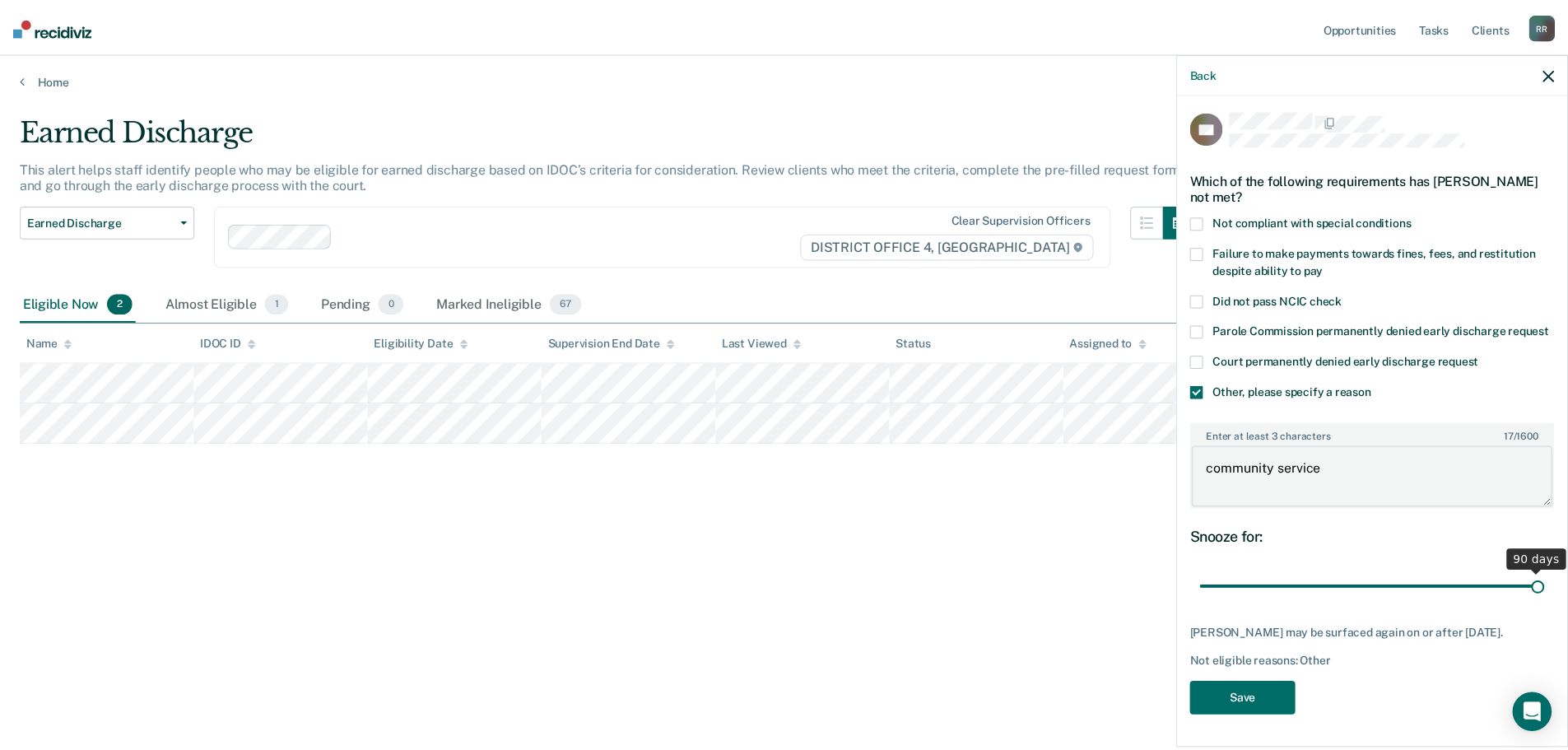
scroll to position [19, 0]
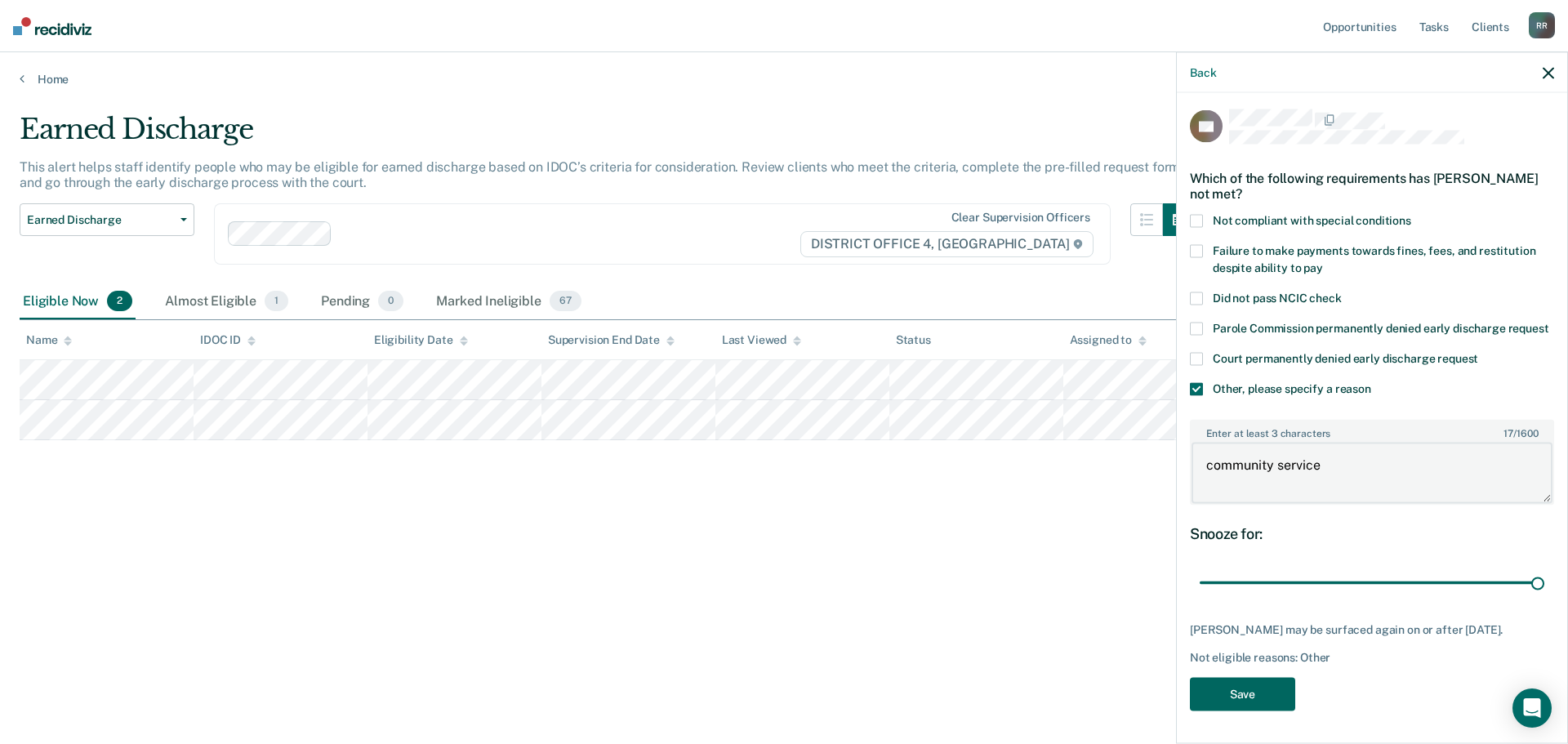
type textarea "community service"
click at [1235, 693] on button "Save" at bounding box center [1242, 694] width 105 height 34
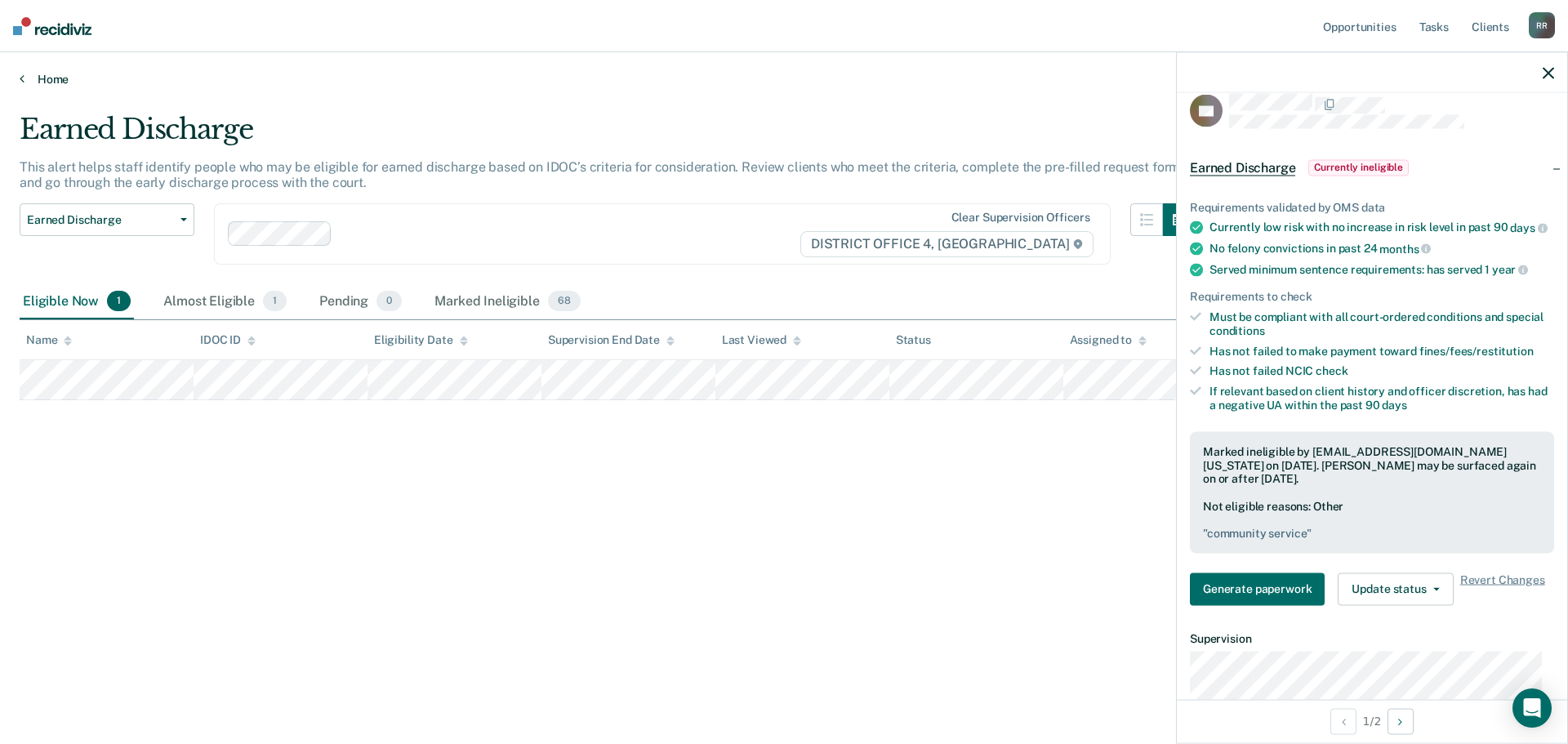
click at [21, 77] on icon at bounding box center [23, 78] width 5 height 13
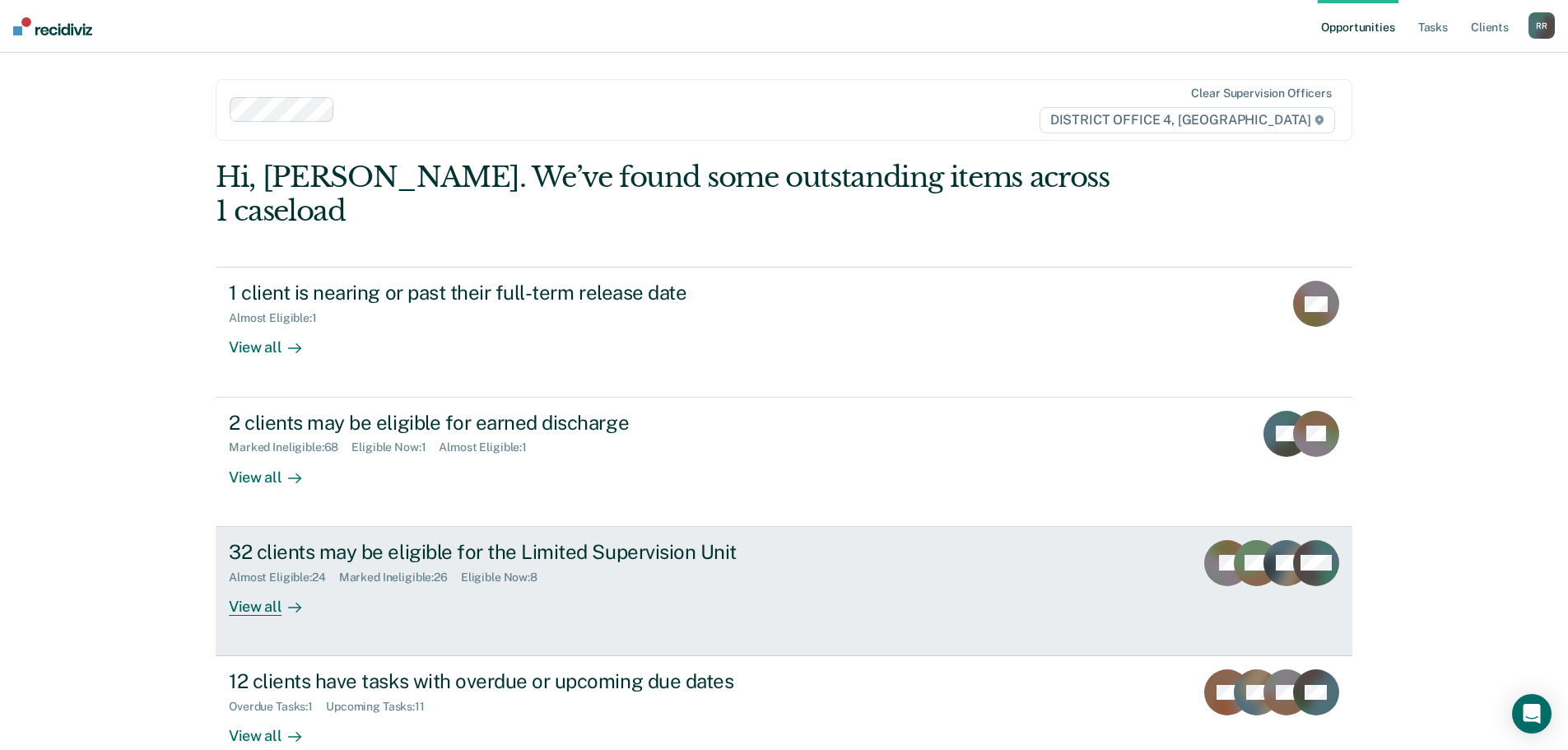
click at [247, 584] on div "View all" at bounding box center [274, 600] width 92 height 32
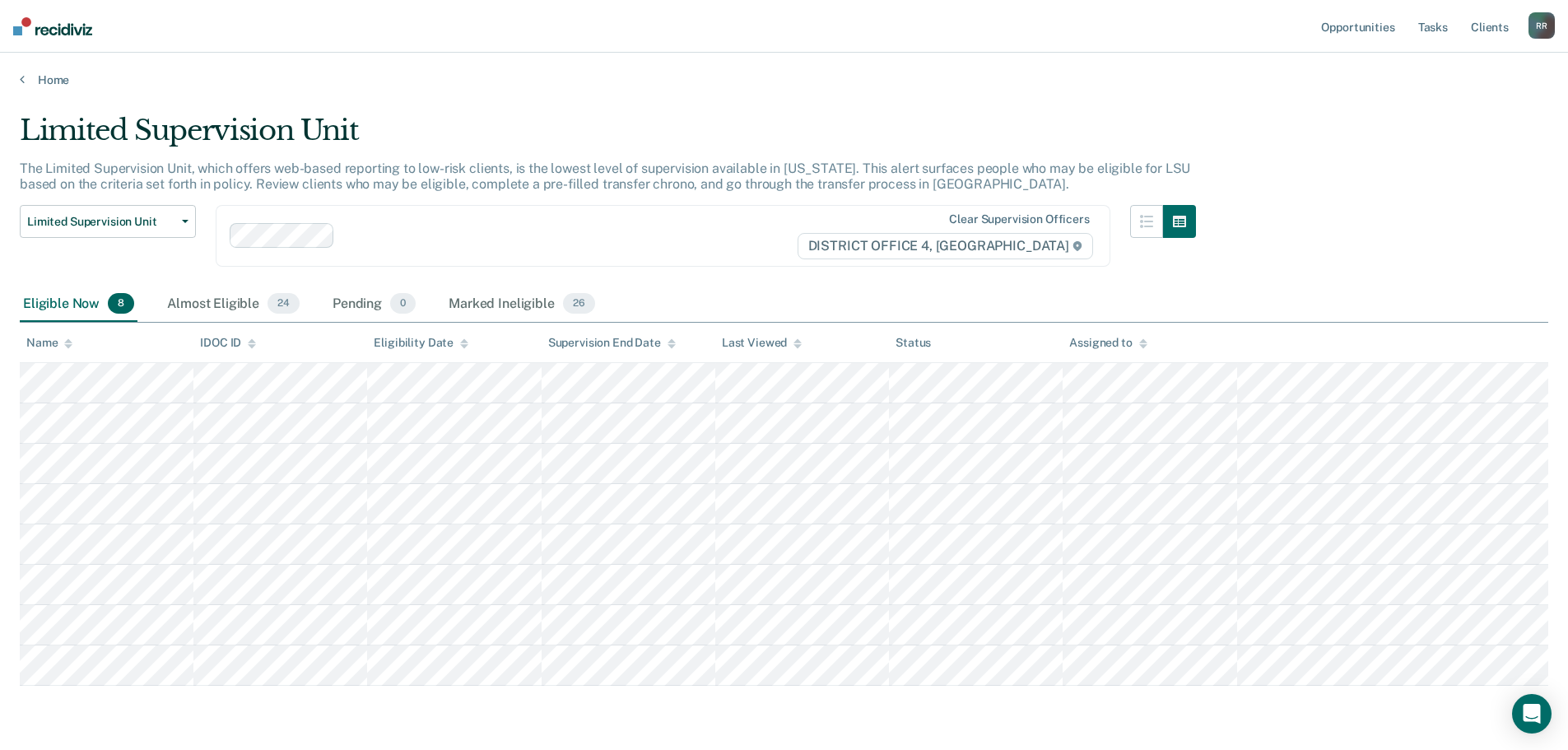
scroll to position [54, 0]
